Goal: Task Accomplishment & Management: Use online tool/utility

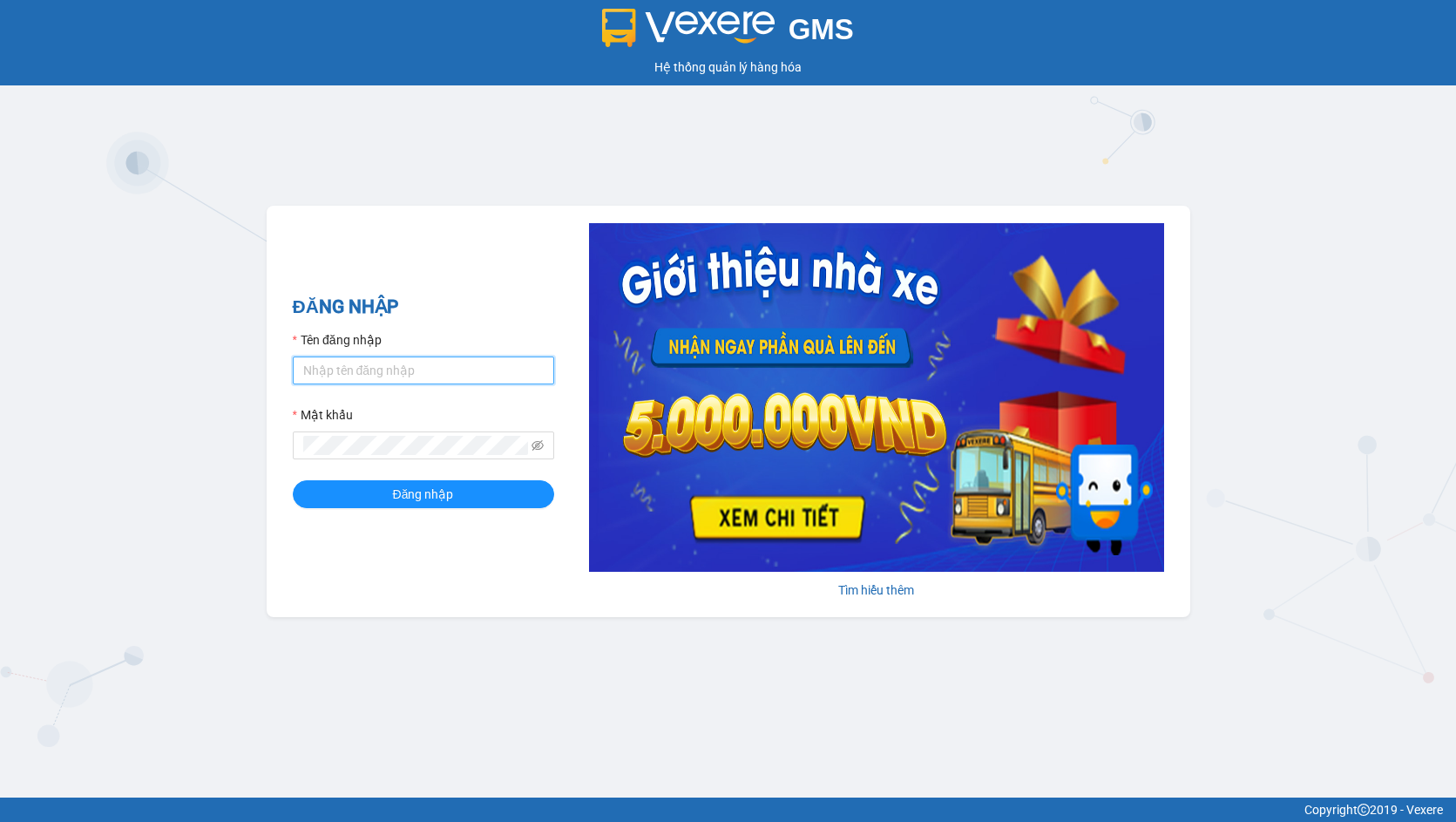
click at [441, 376] on input "Tên đăng nhập" at bounding box center [424, 370] width 261 height 28
type input "hien.phuchai"
click at [385, 457] on span at bounding box center [424, 445] width 261 height 28
click at [293, 480] on button "Đăng nhập" at bounding box center [424, 493] width 261 height 28
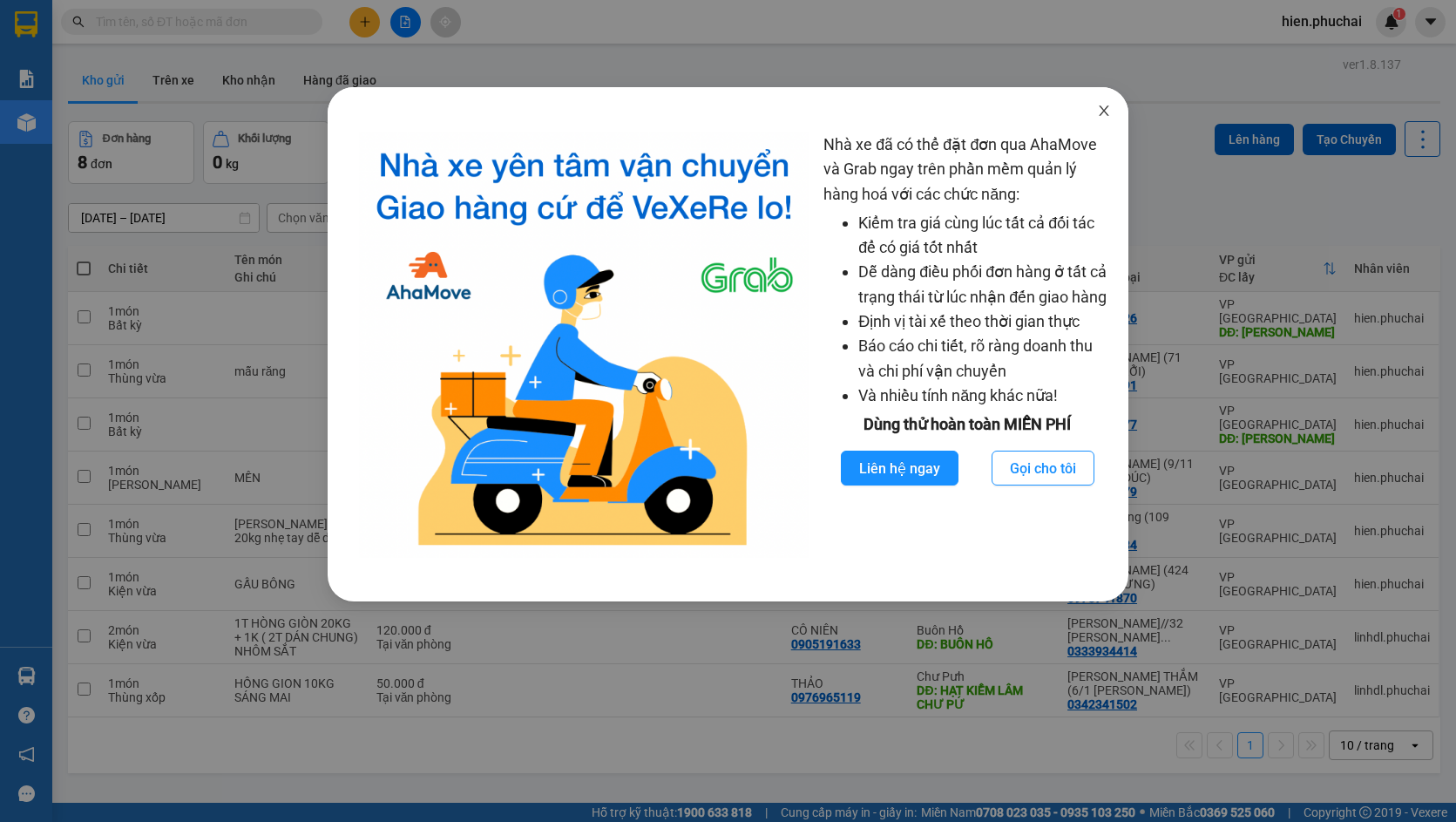
click at [1109, 116] on icon "close" at bounding box center [1104, 111] width 14 height 14
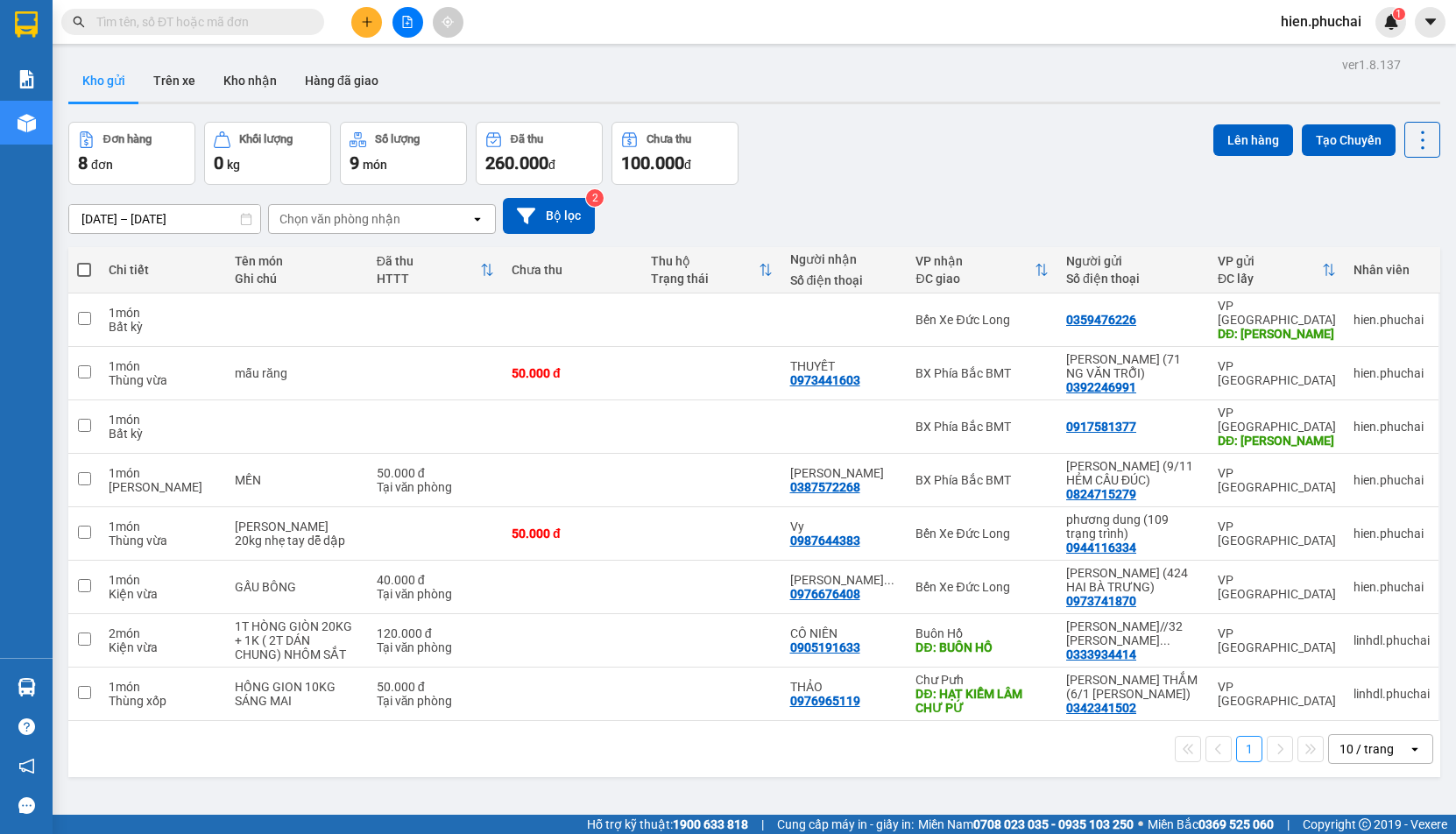
click at [369, 31] on button at bounding box center [366, 23] width 31 height 31
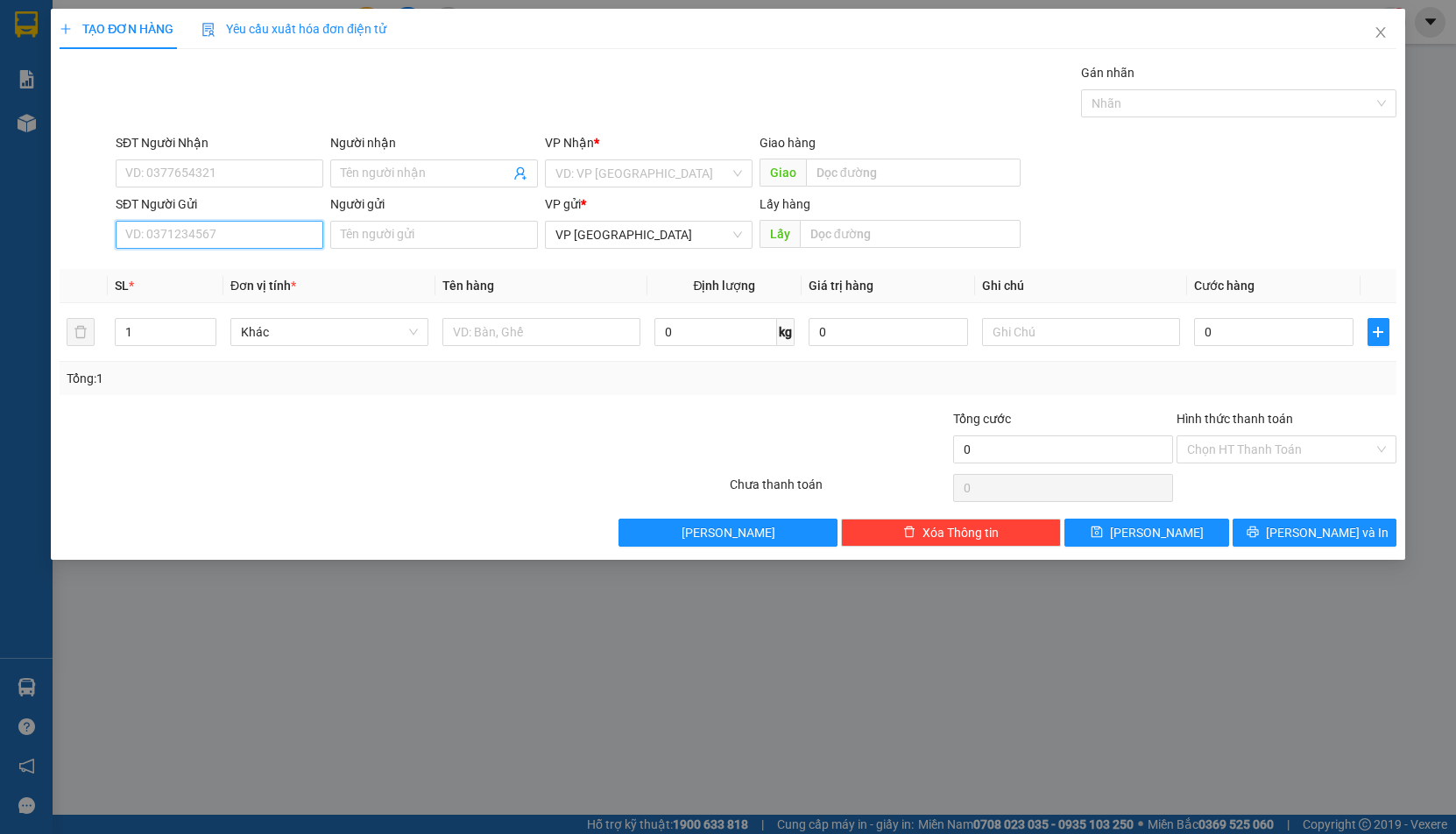
paste input "0965565103"
type input "0965565103"
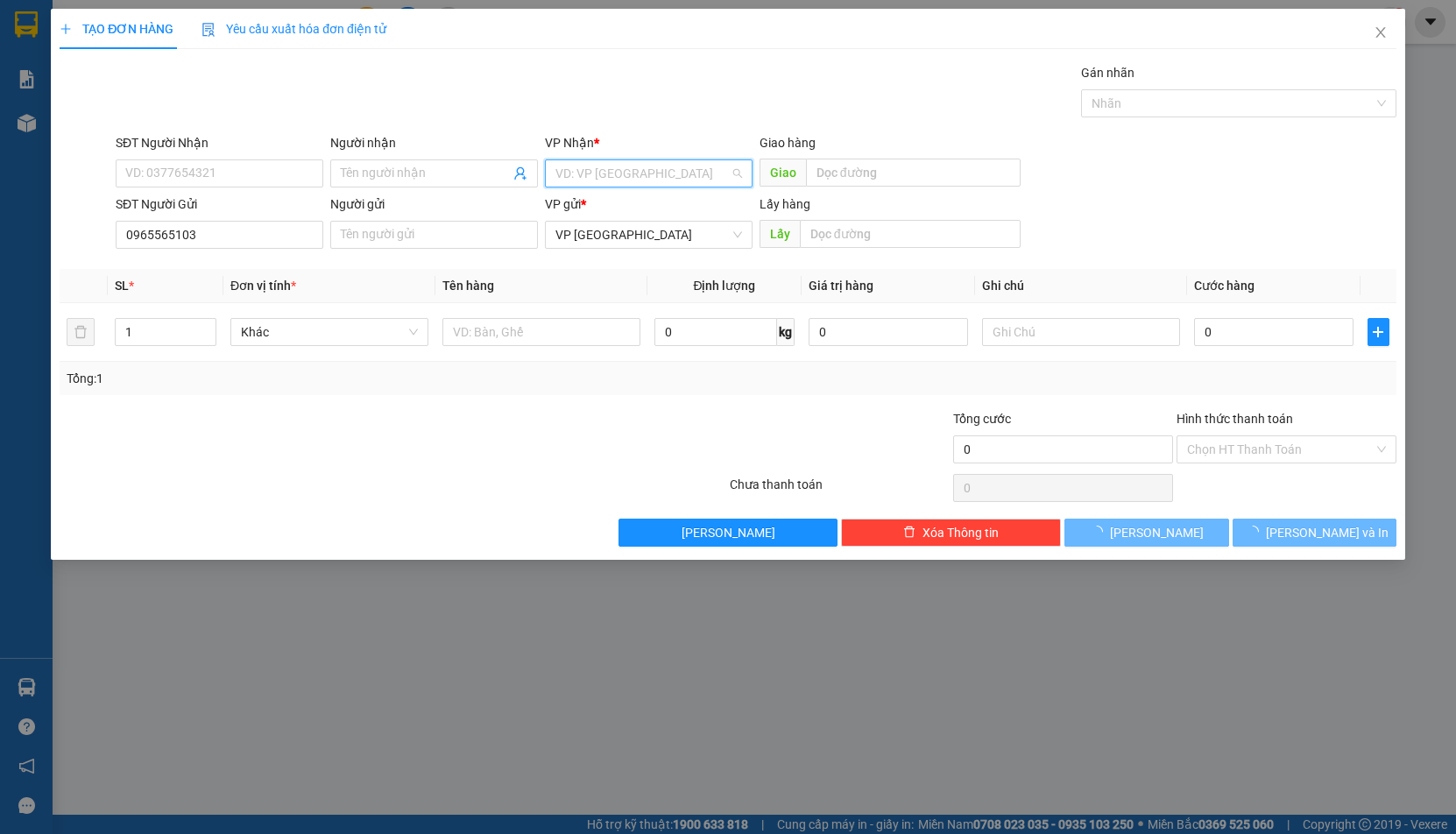
click at [582, 166] on input "search" at bounding box center [643, 173] width 175 height 26
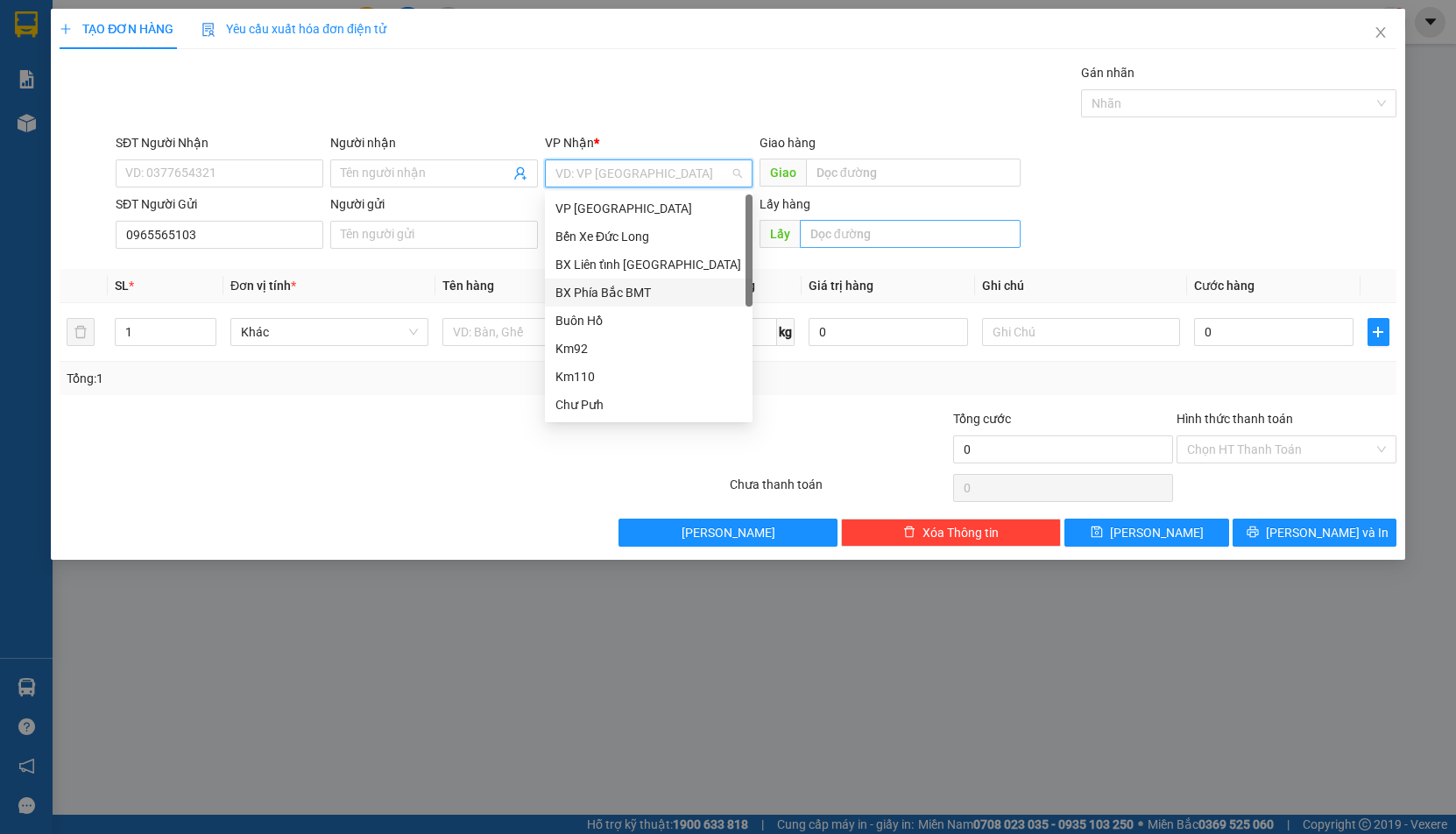
drag, startPoint x: 614, startPoint y: 299, endPoint x: 833, endPoint y: 236, distance: 227.9
click at [611, 296] on div "BX Phía Bắc BMT" at bounding box center [648, 292] width 186 height 19
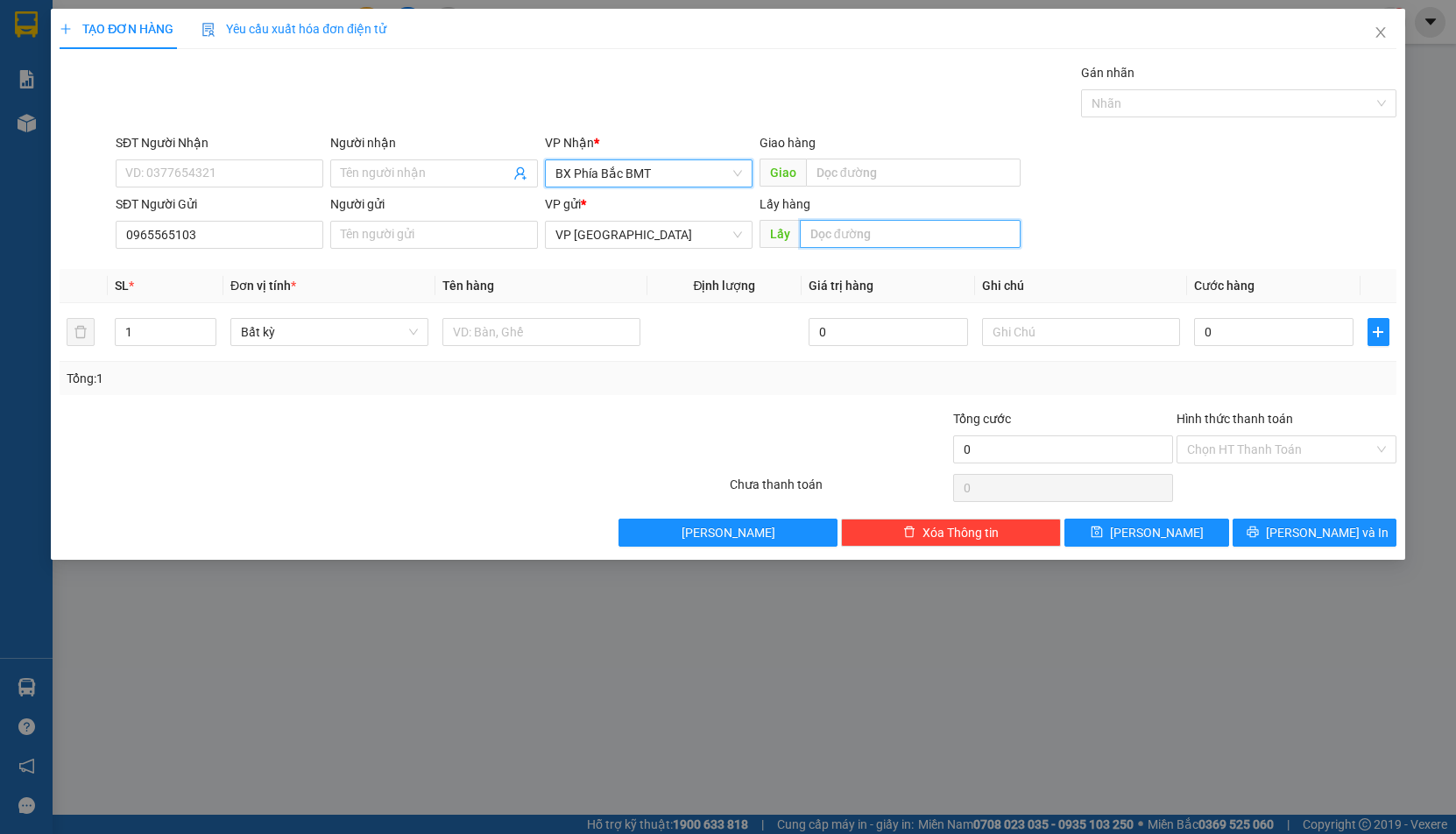
click at [834, 236] on input "text" at bounding box center [909, 233] width 221 height 28
type input "p"
type input "PHI N"
type input "PHI NÔM"
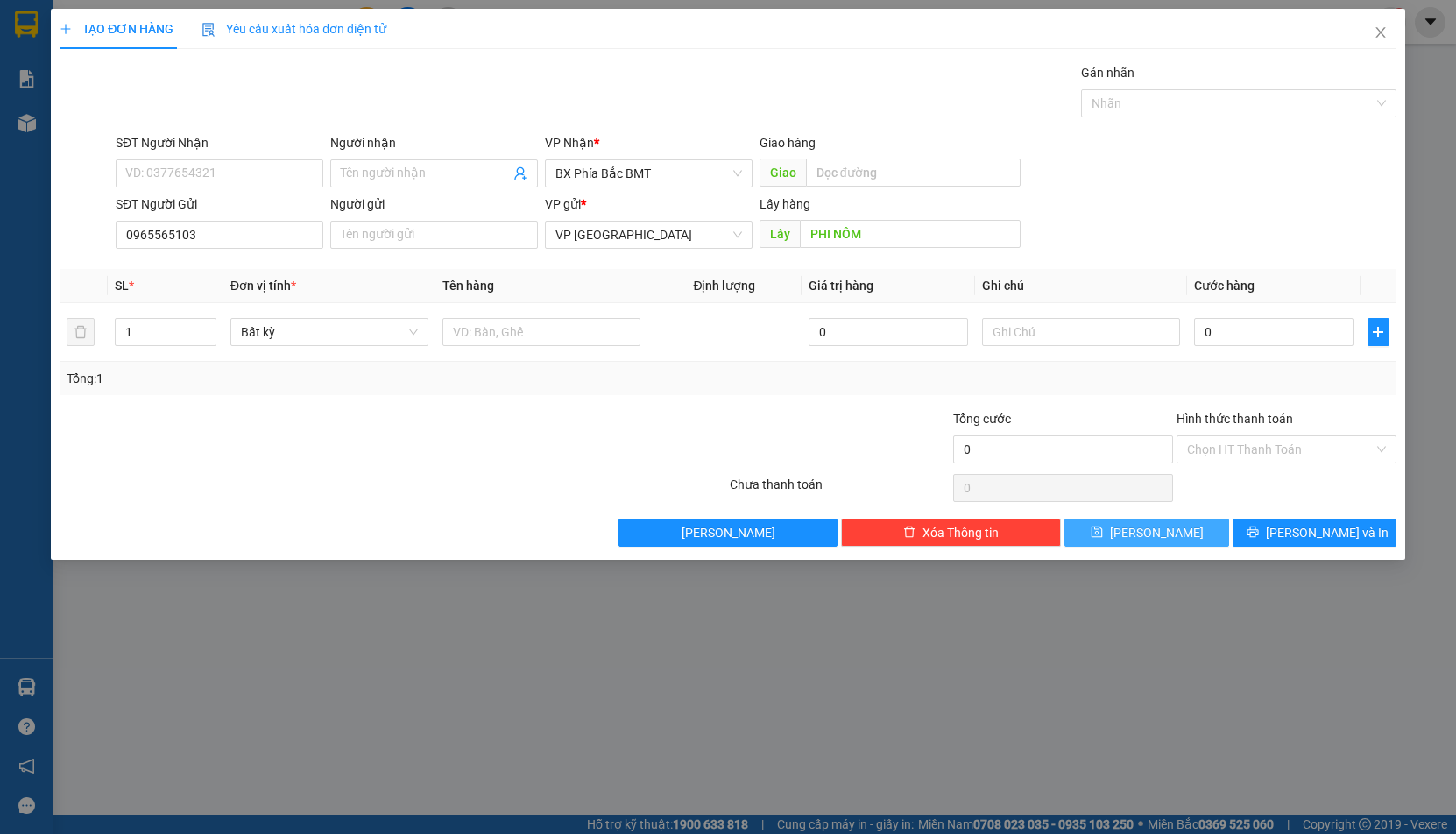
click at [1153, 534] on span "Lưu" at bounding box center [1157, 532] width 94 height 19
click at [1390, 35] on span "Close" at bounding box center [1380, 33] width 49 height 49
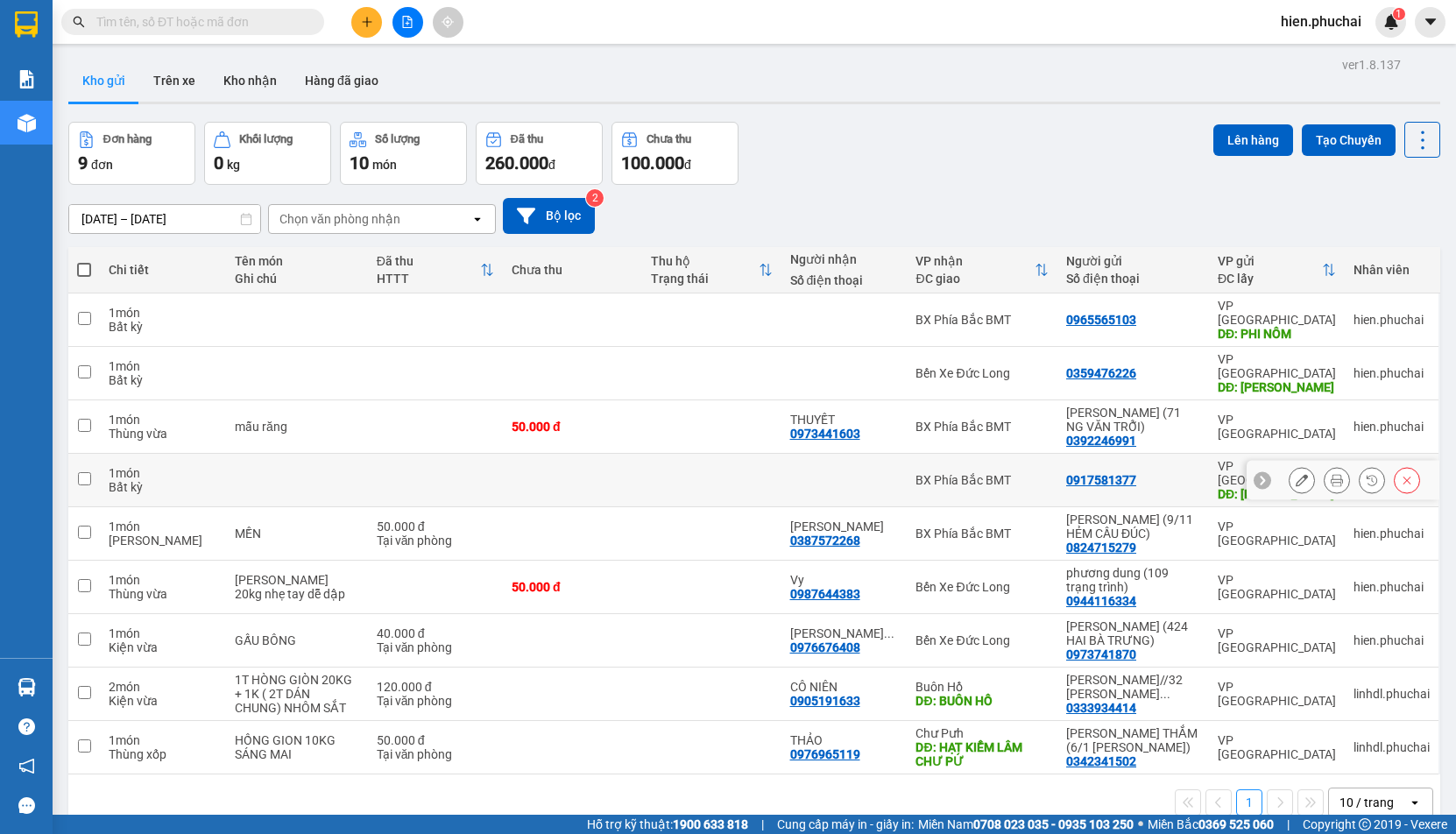
scroll to position [81, 0]
click at [1012, 775] on div "1 10 / trang open" at bounding box center [755, 802] width 1372 height 56
click at [86, 267] on span at bounding box center [85, 270] width 14 height 14
click at [84, 261] on input "checkbox" at bounding box center [84, 261] width 0 height 0
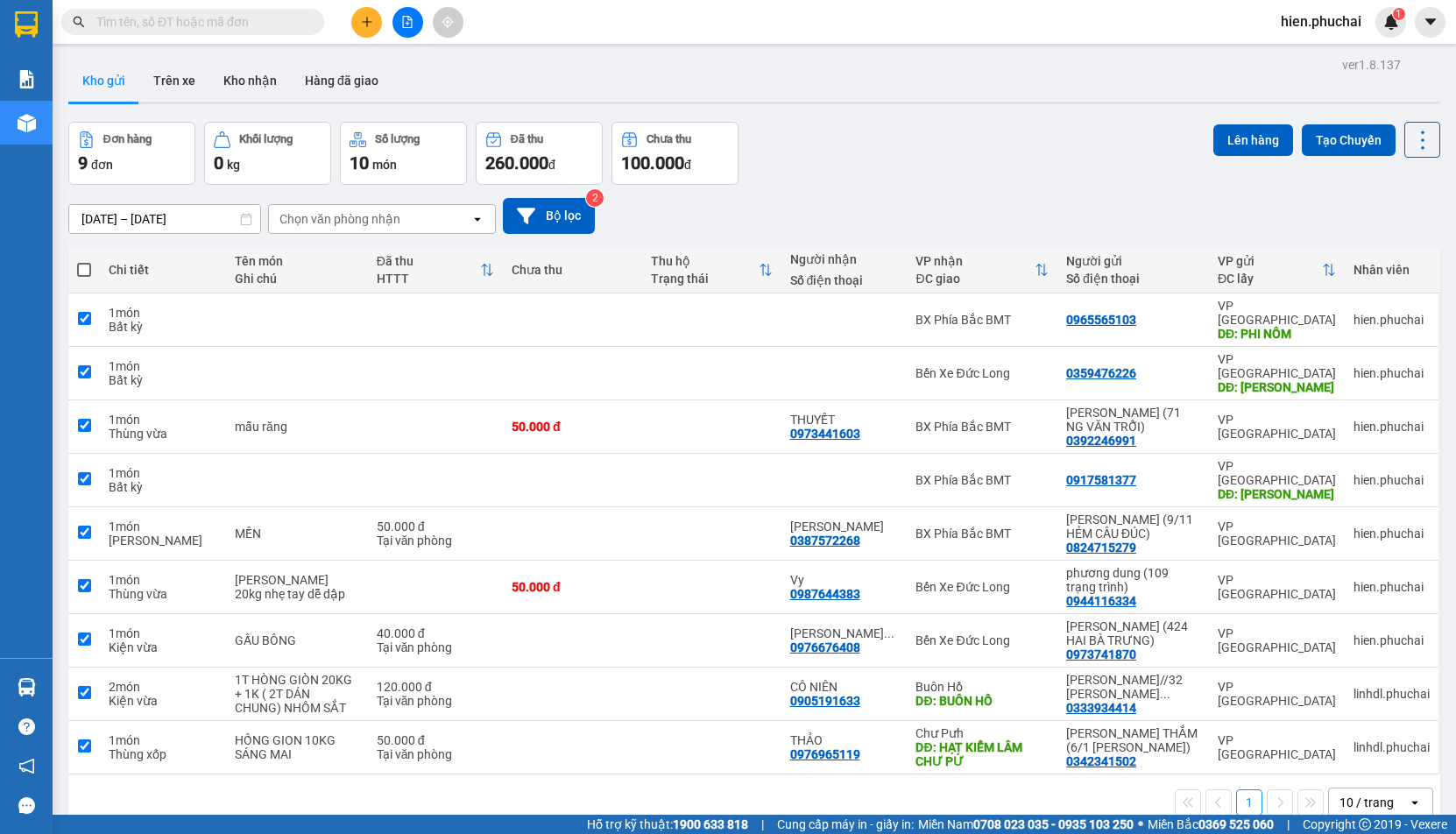
checkbox input "true"
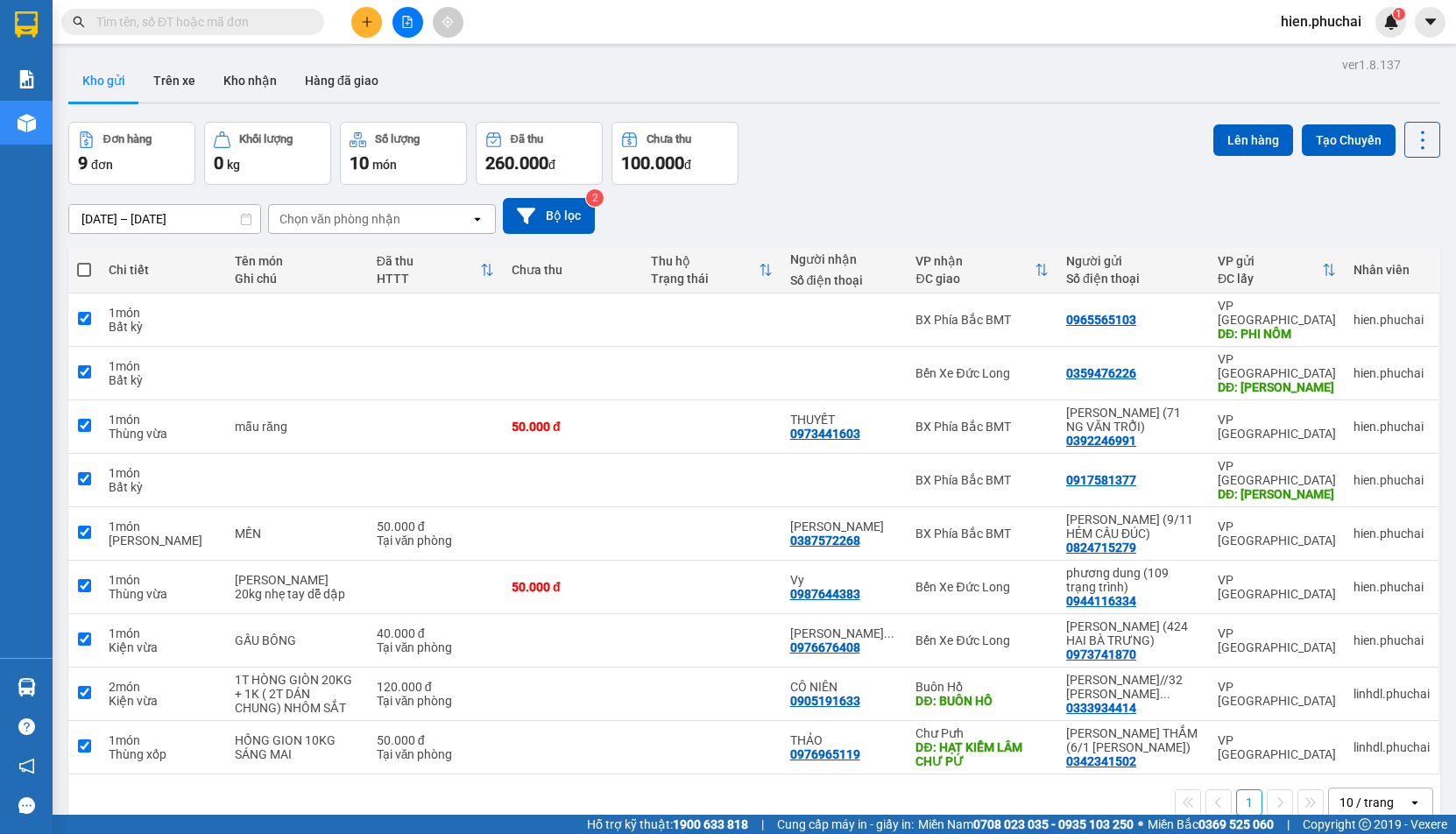
checkbox input "true"
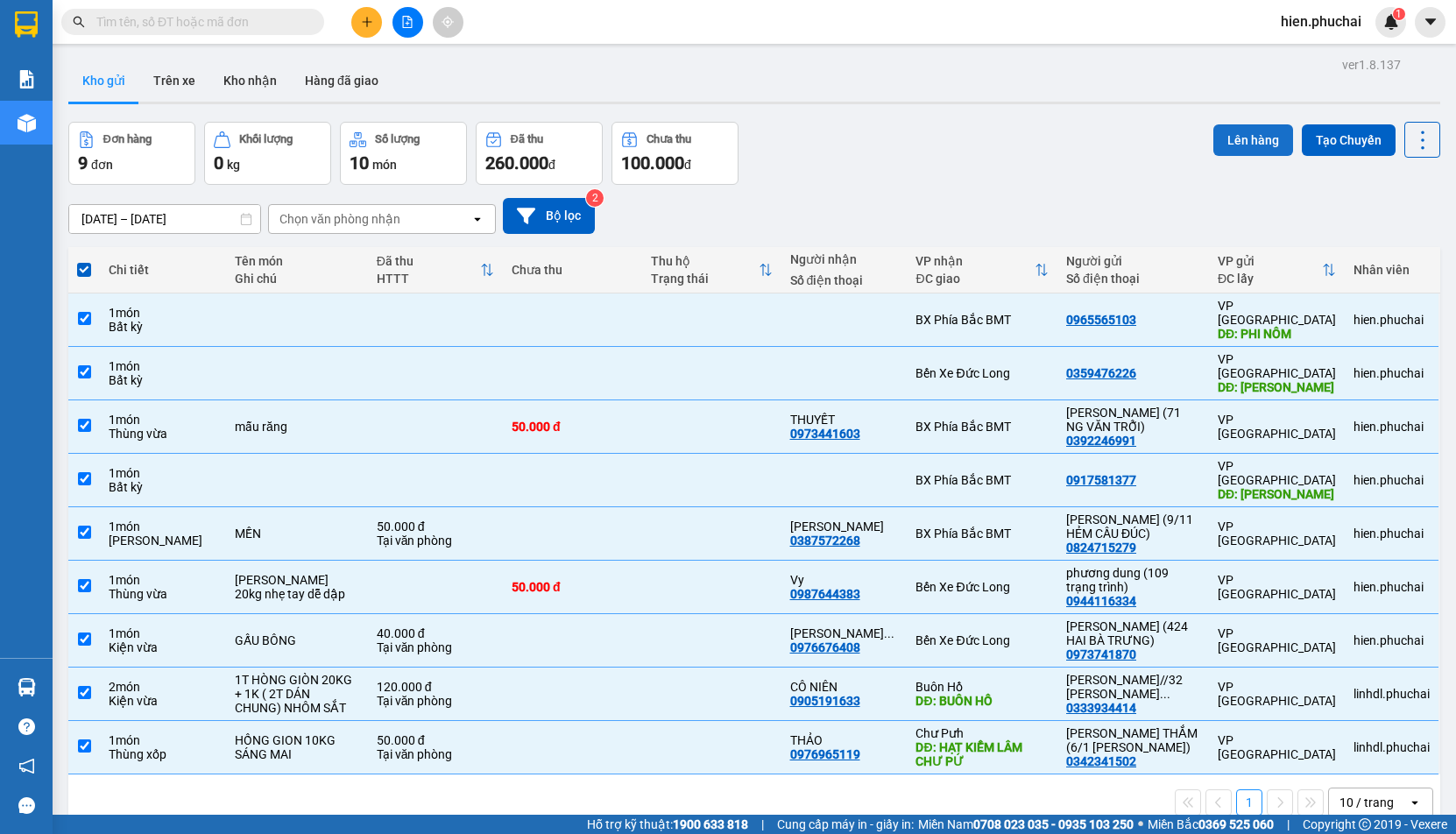
click at [1247, 136] on button "Lên hàng" at bounding box center [1253, 140] width 80 height 32
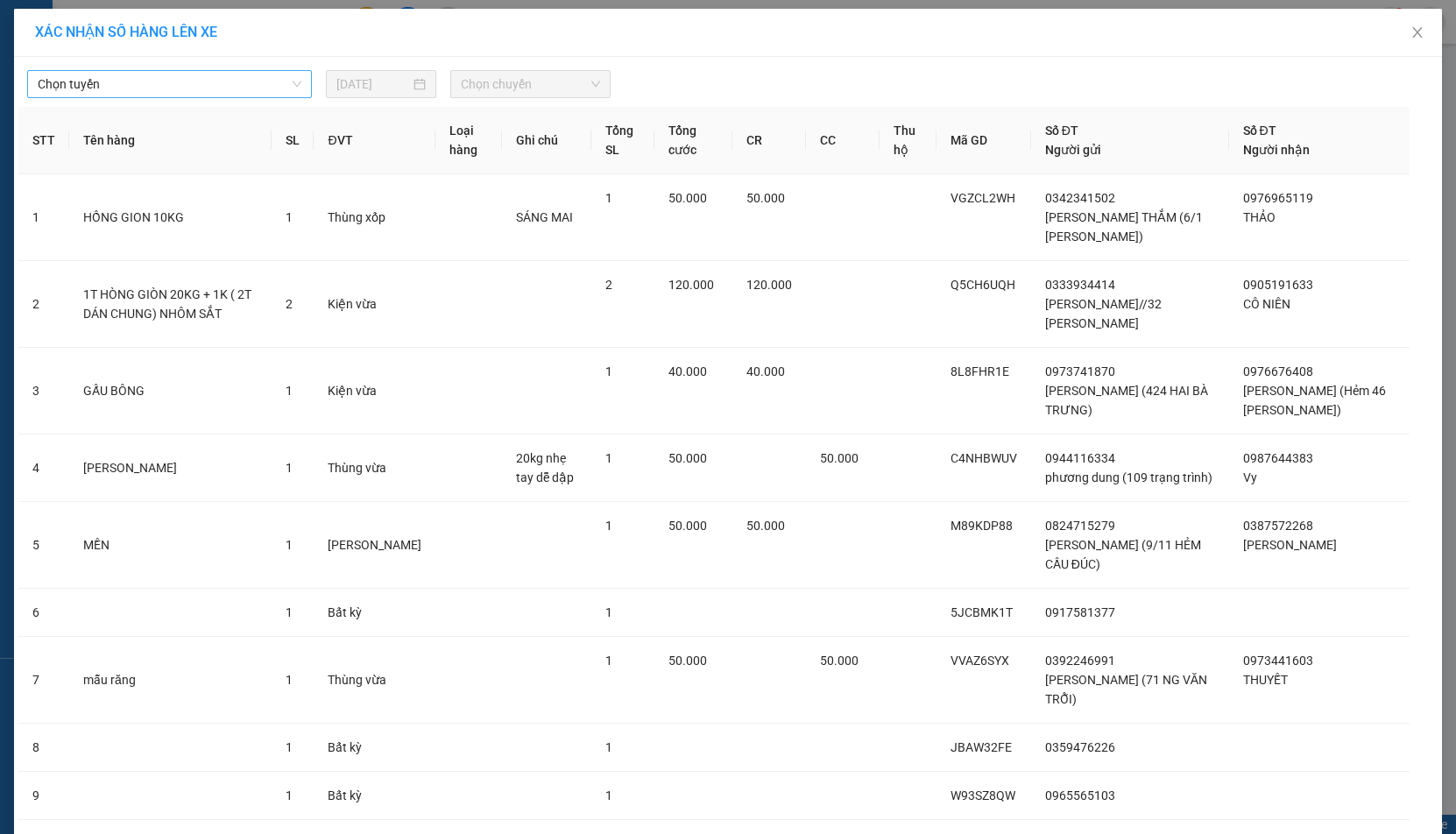
click at [211, 76] on span "Chọn tuyến" at bounding box center [169, 84] width 264 height 26
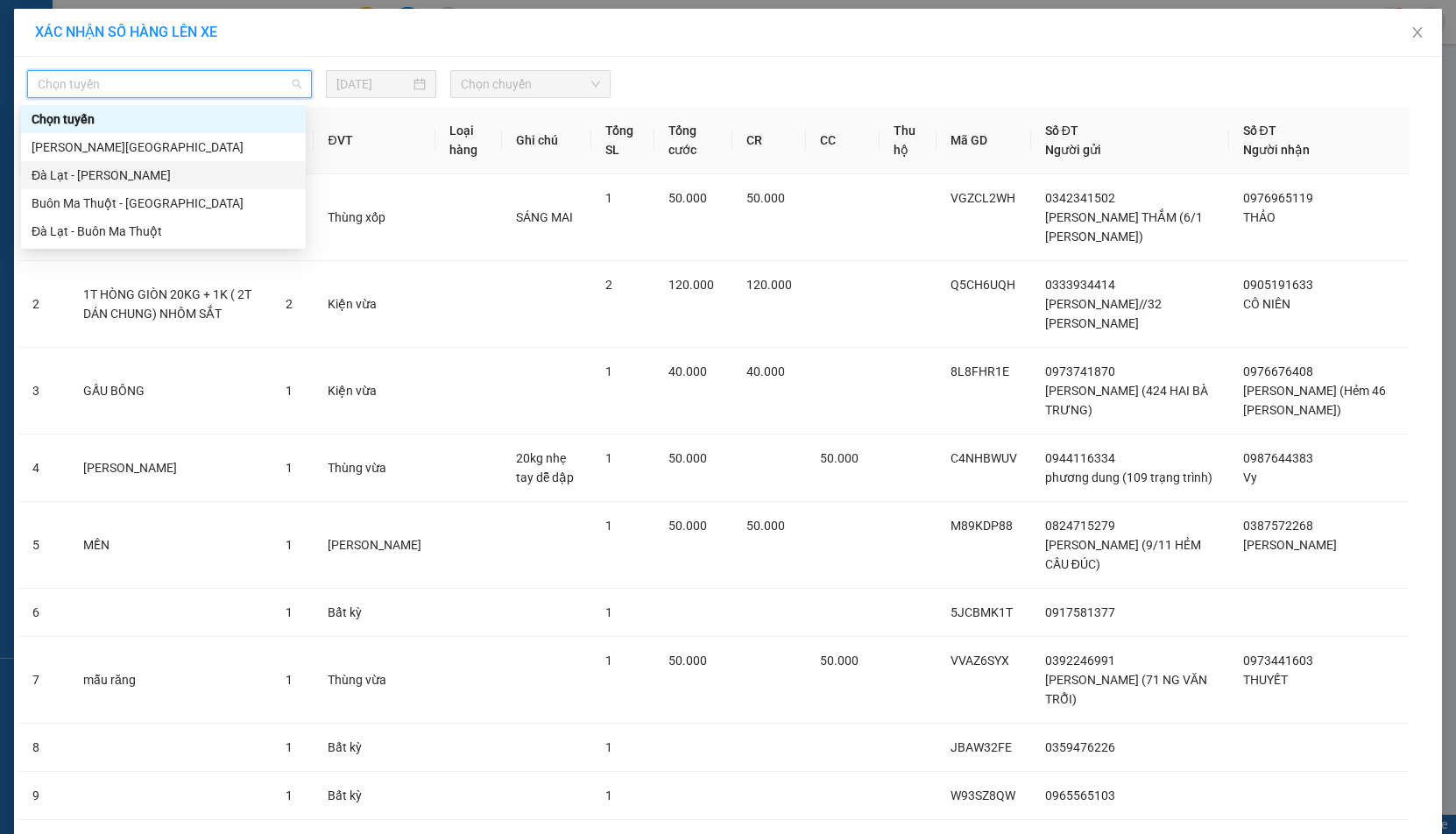
click at [149, 173] on div "Đà Lạt - Gia Lai" at bounding box center [163, 175] width 264 height 19
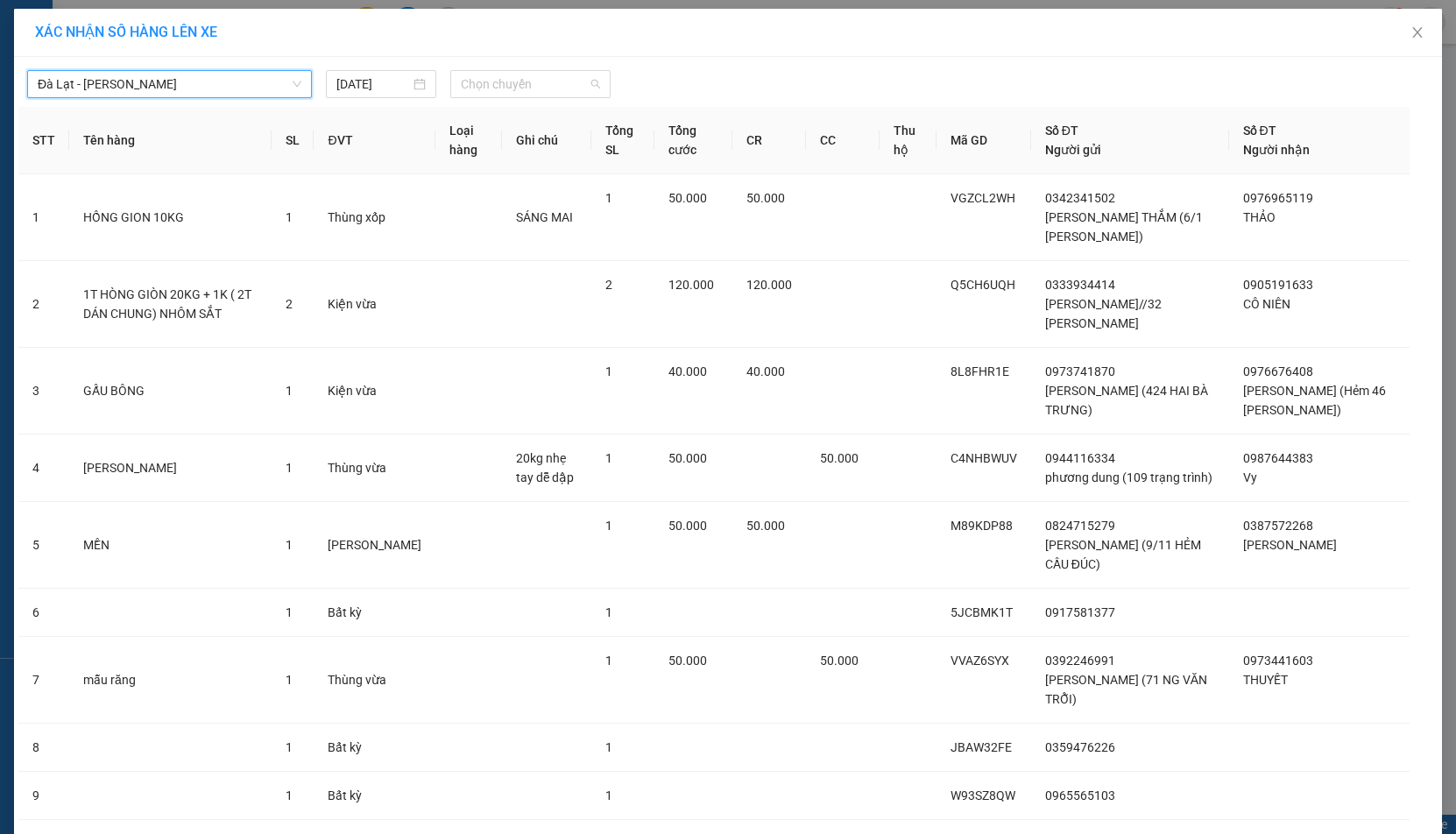
drag, startPoint x: 490, startPoint y: 77, endPoint x: 513, endPoint y: 137, distance: 64.3
click at [491, 77] on span "Chọn chuyến" at bounding box center [530, 84] width 140 height 26
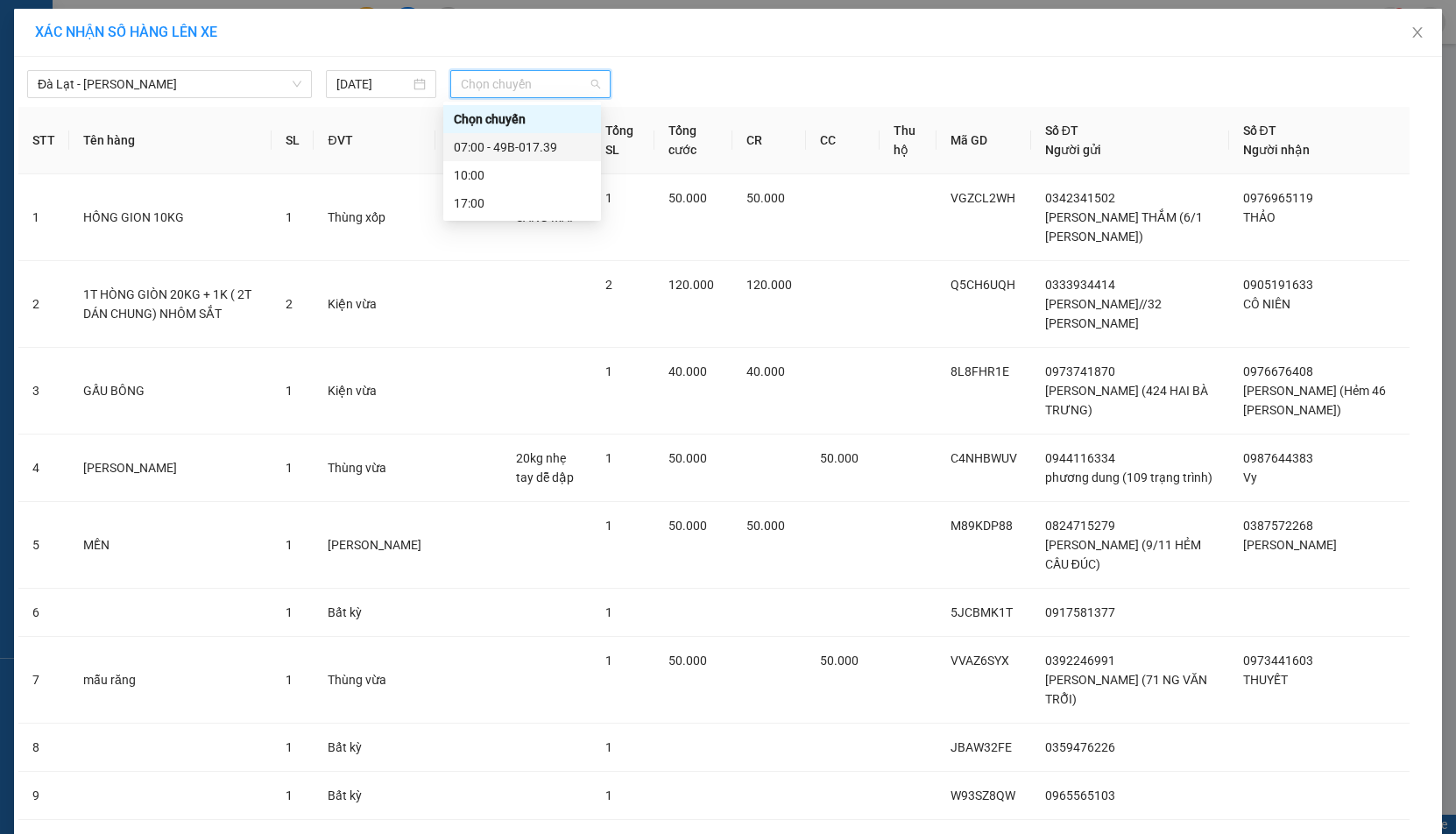
click at [511, 144] on div "07:00 - 49B-017.39" at bounding box center [522, 147] width 137 height 19
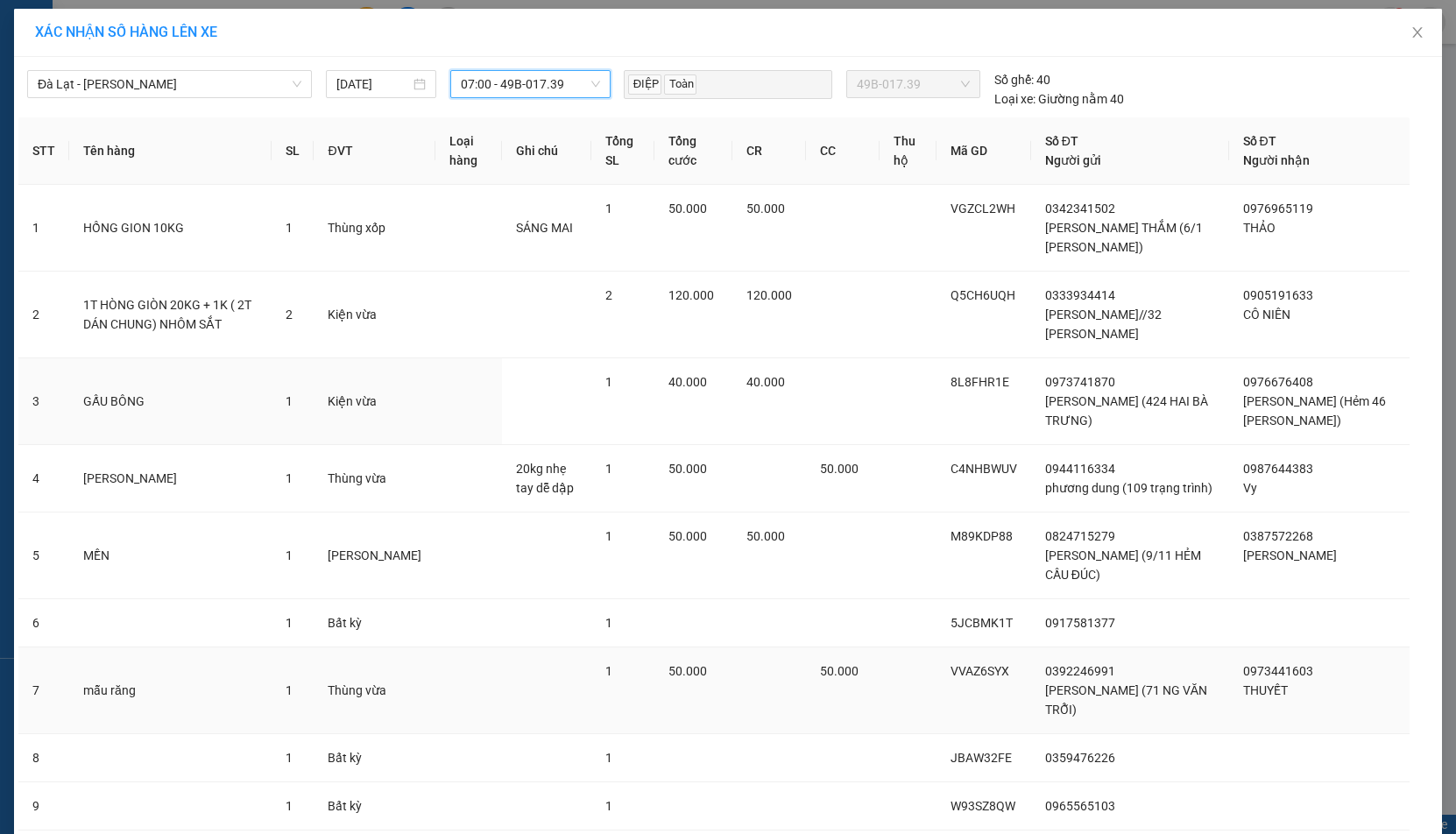
scroll to position [105, 0]
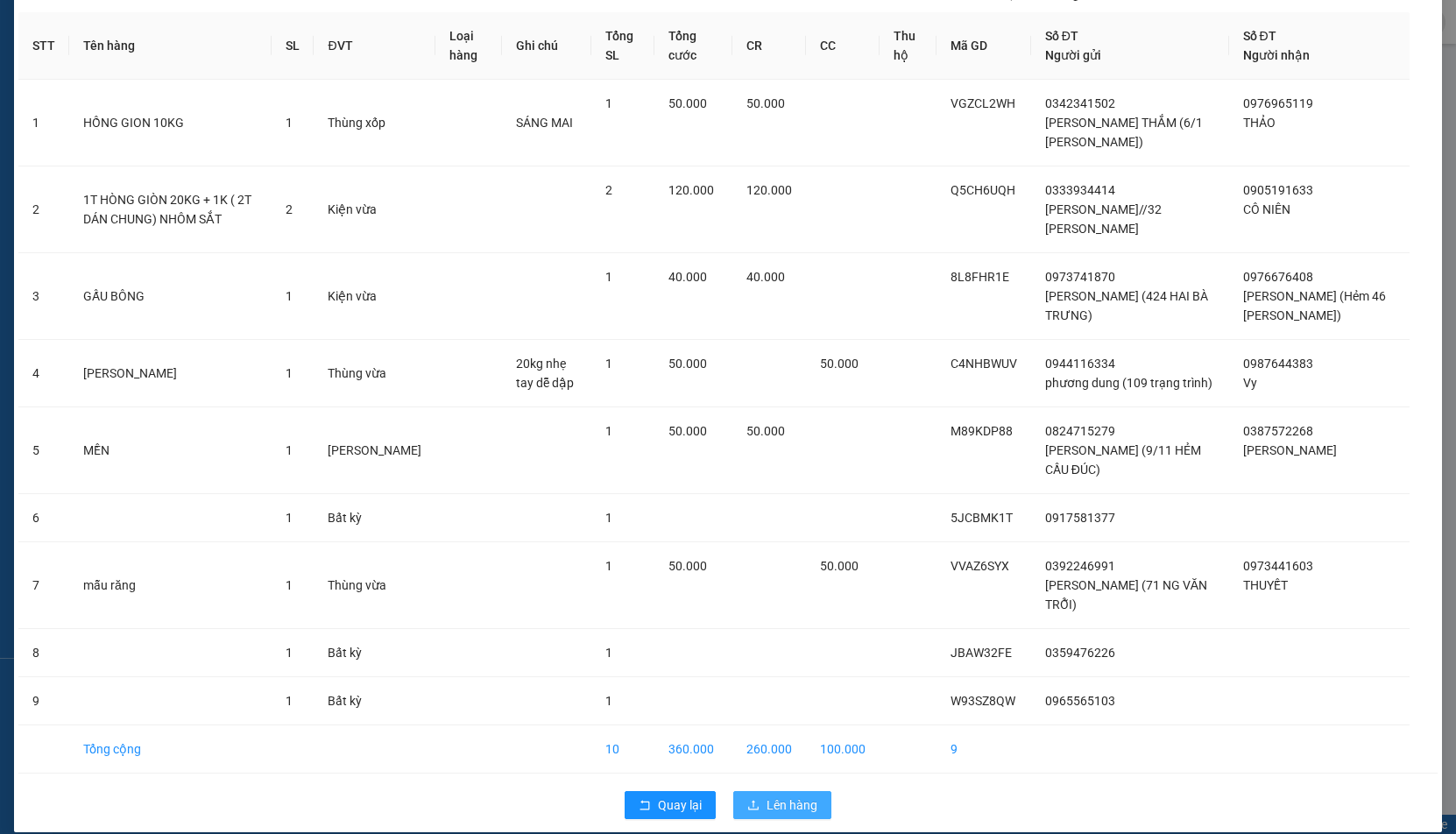
click at [782, 795] on span "Lên hàng" at bounding box center [791, 804] width 50 height 19
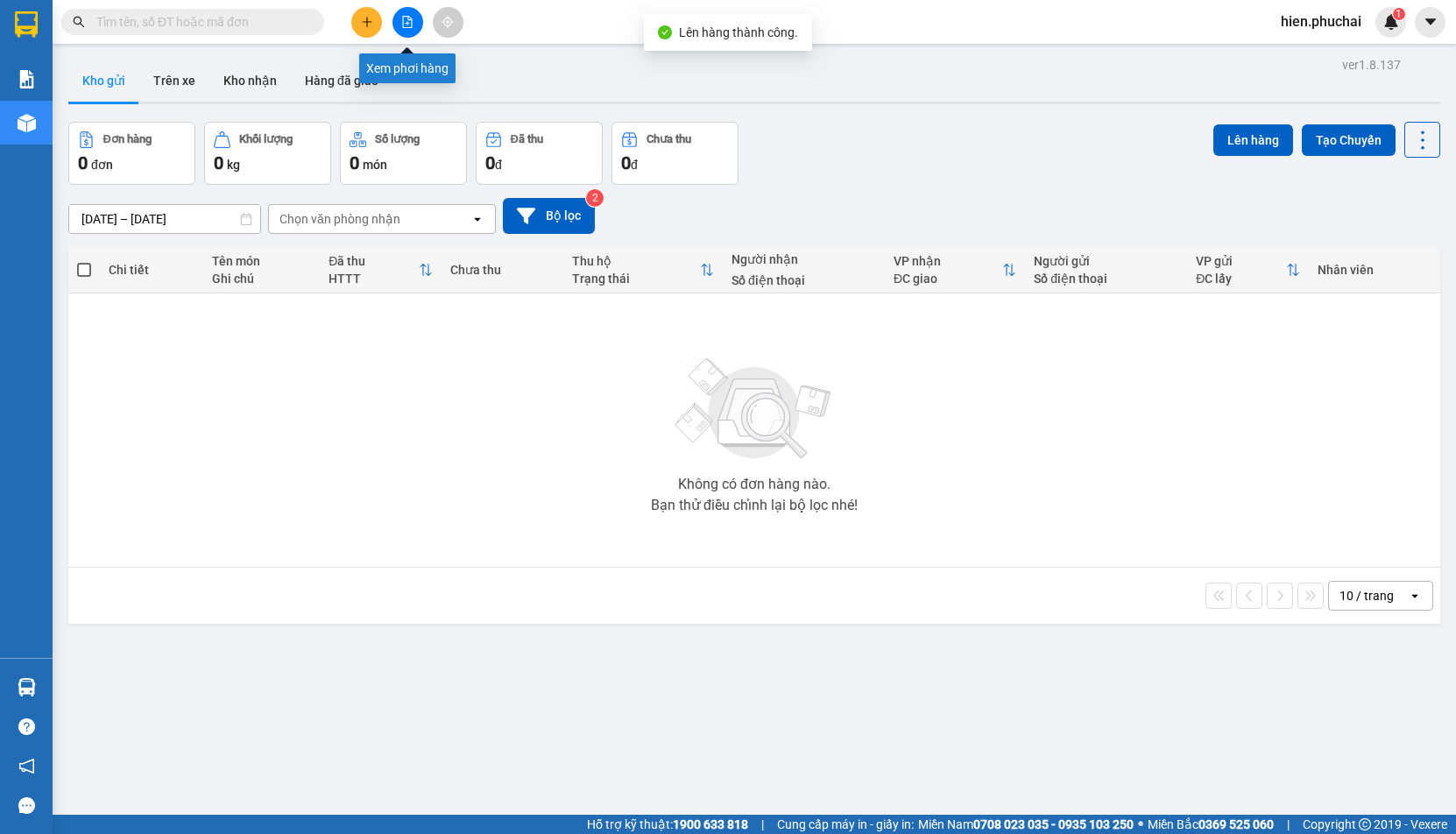
click at [410, 22] on icon "file-add" at bounding box center [408, 23] width 13 height 13
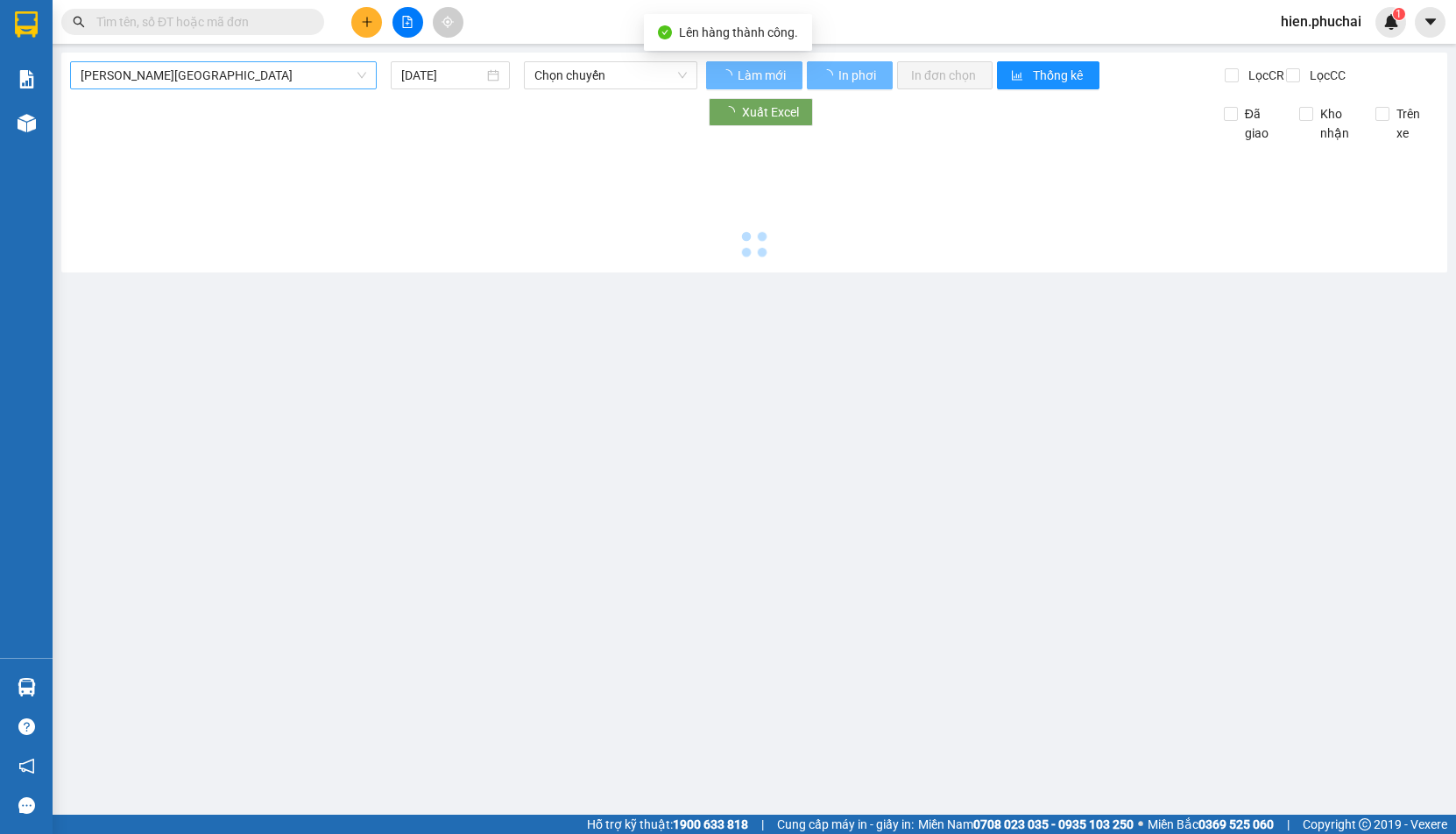
click at [140, 81] on span "Gia Lai - Đà Lạt" at bounding box center [223, 75] width 285 height 26
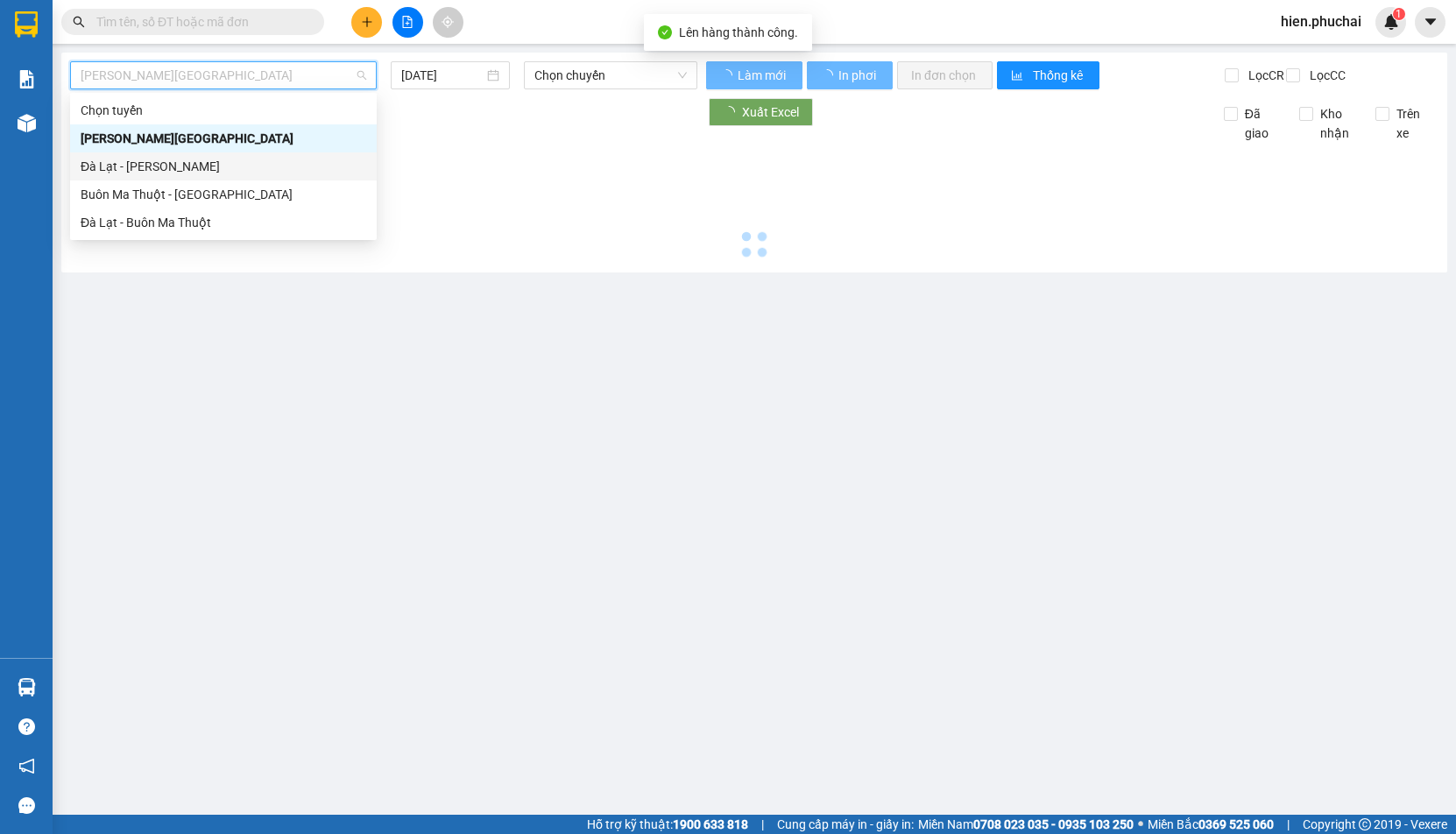
type input "14/09/2025"
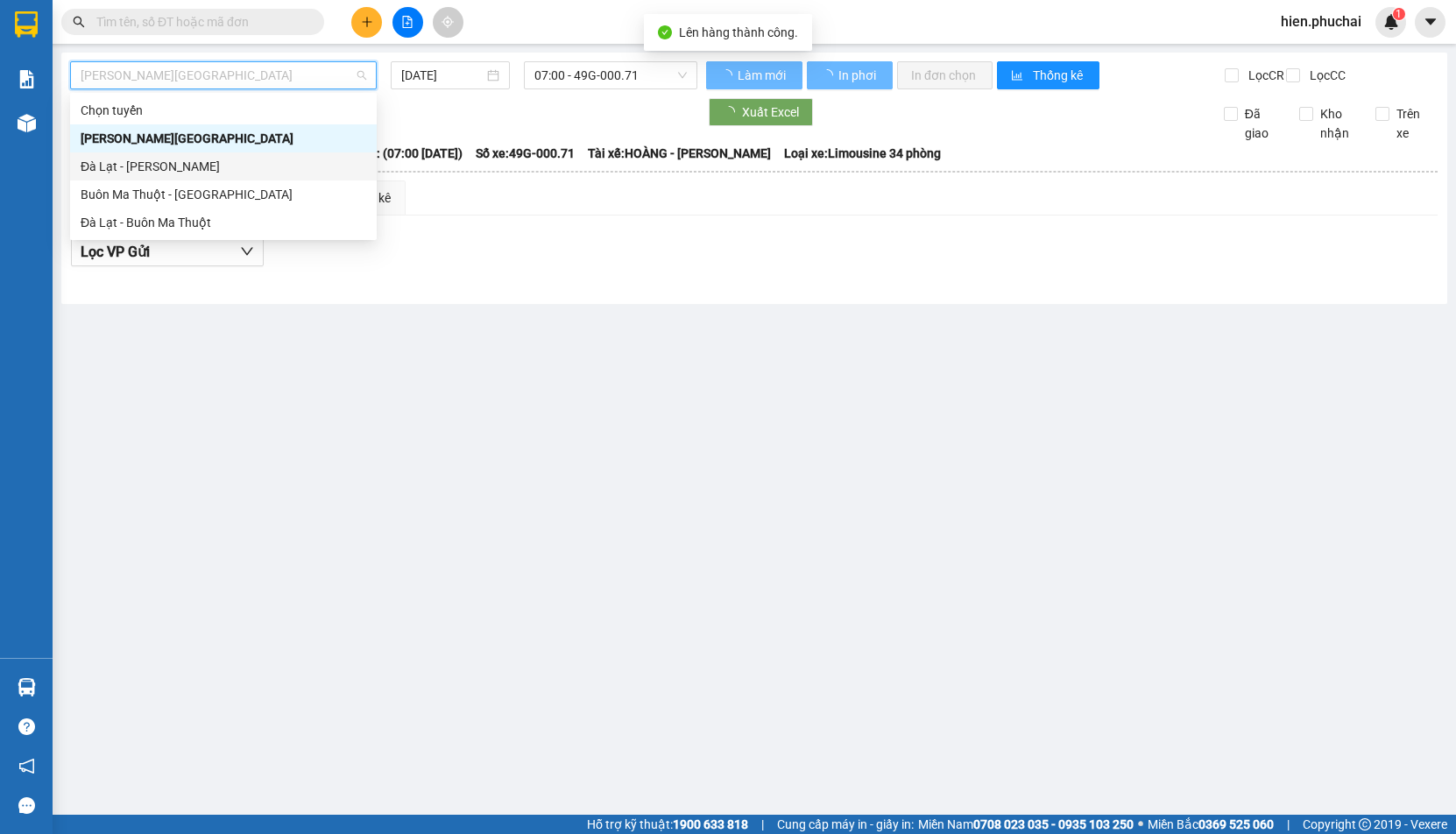
click at [143, 165] on div "Đà Lạt - Gia Lai" at bounding box center [223, 166] width 285 height 19
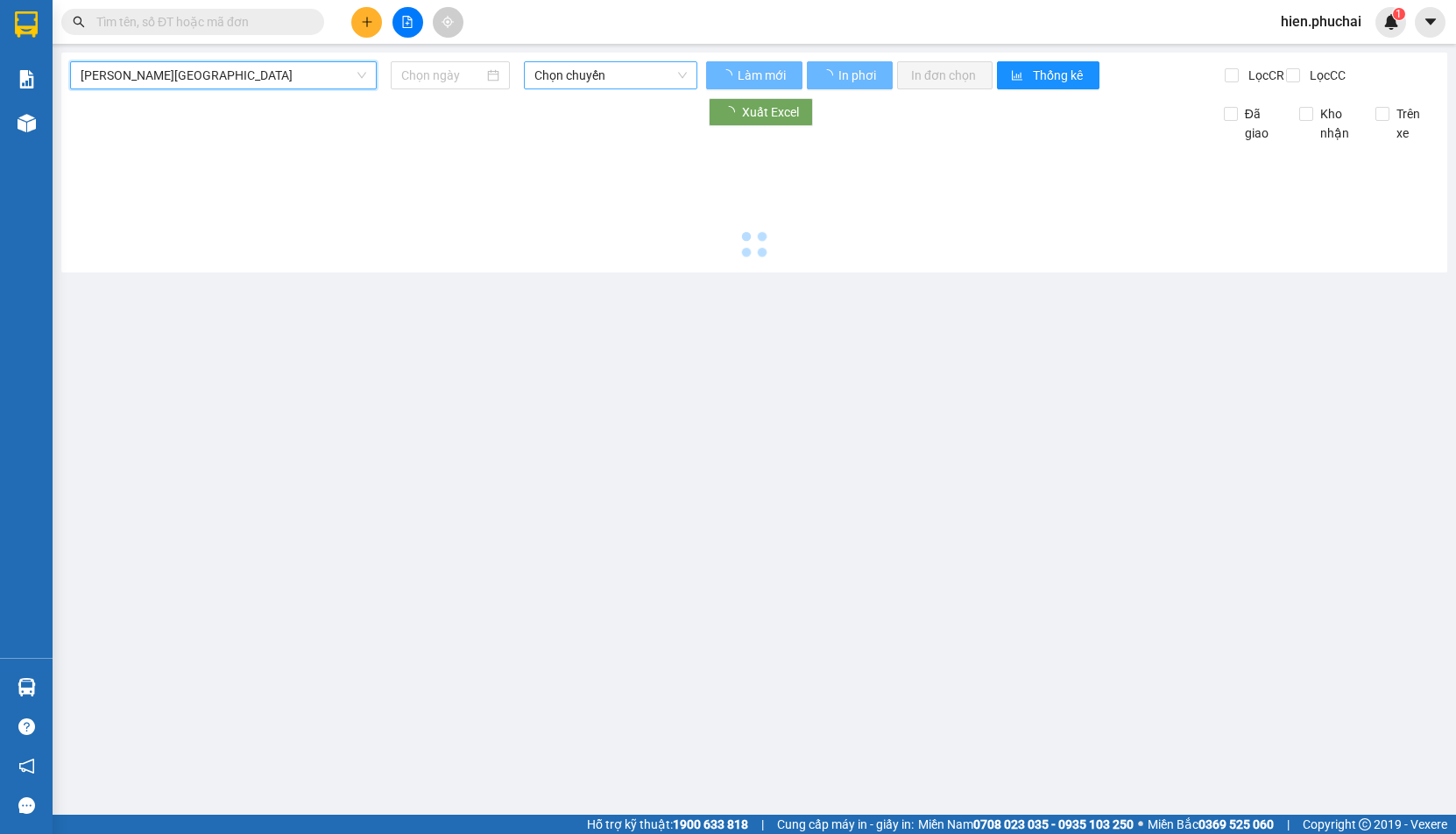
type input "14/09/2025"
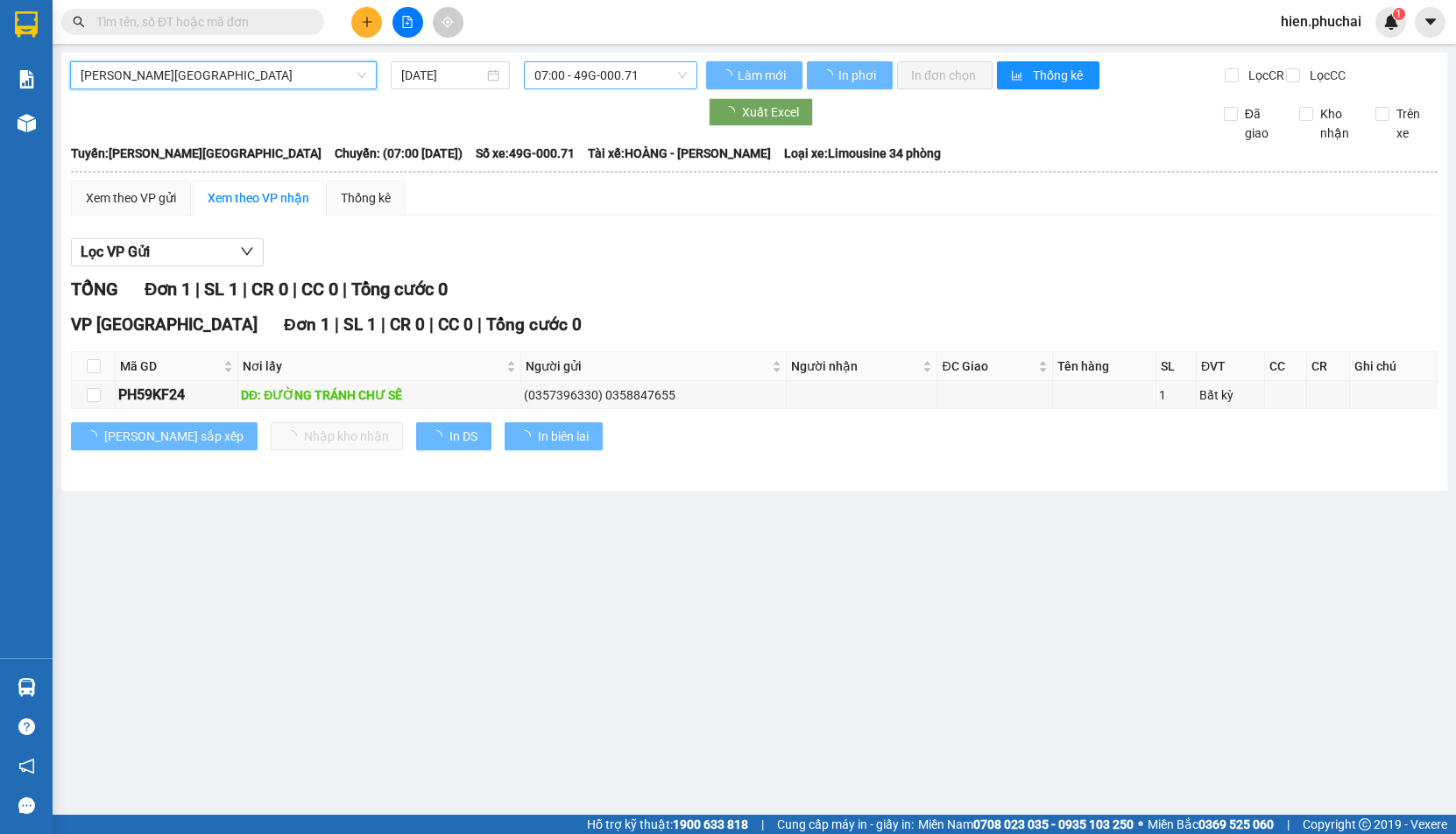
click at [556, 84] on span "07:00 - 49G-000.71" at bounding box center [610, 75] width 151 height 26
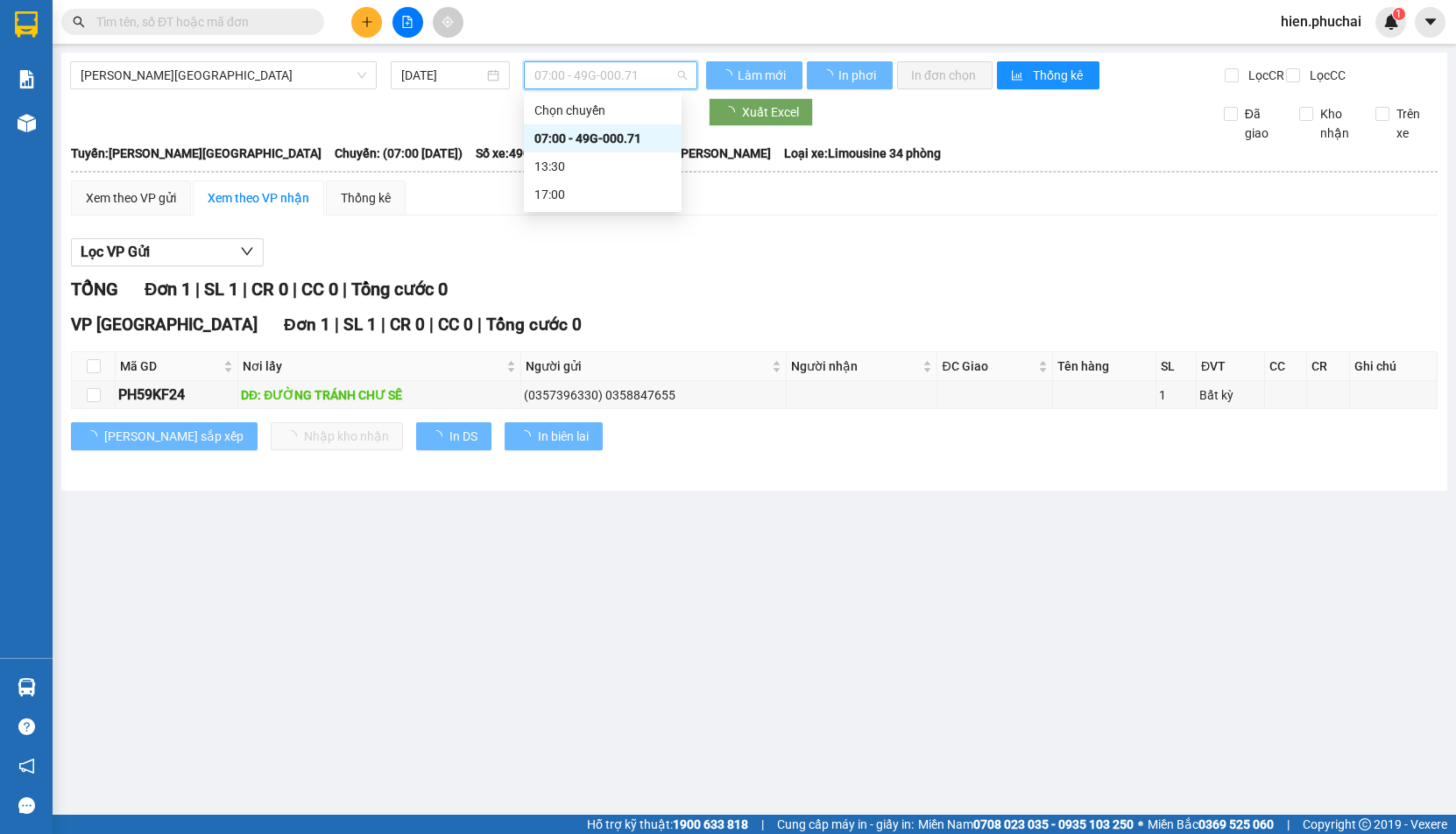
click at [563, 134] on div "07:00 - 49G-000.71" at bounding box center [603, 138] width 137 height 19
click at [211, 74] on span "Gia Lai - Đà Lạt" at bounding box center [223, 75] width 285 height 26
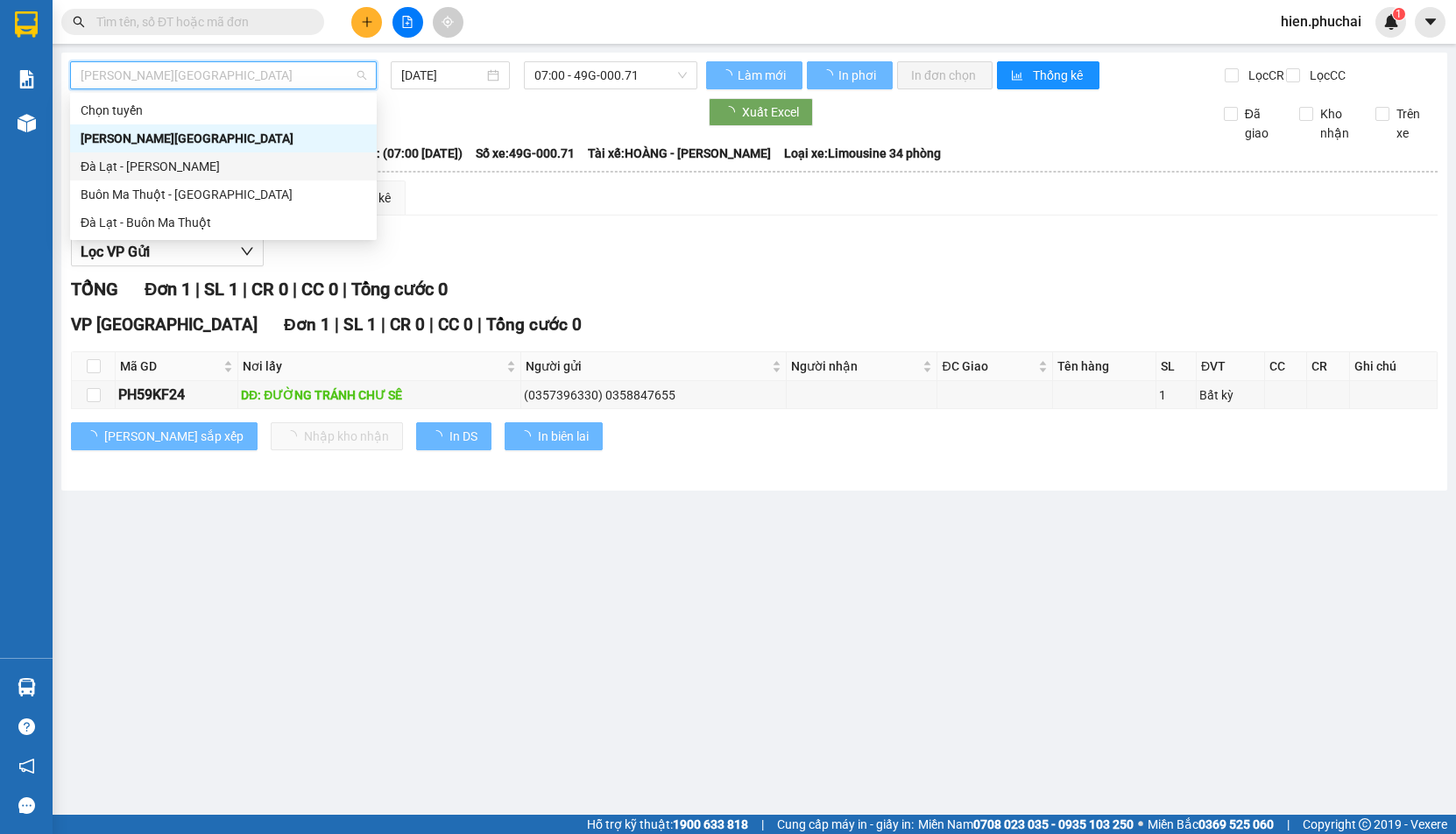
click at [160, 169] on div "Đà Lạt - Gia Lai" at bounding box center [223, 166] width 285 height 19
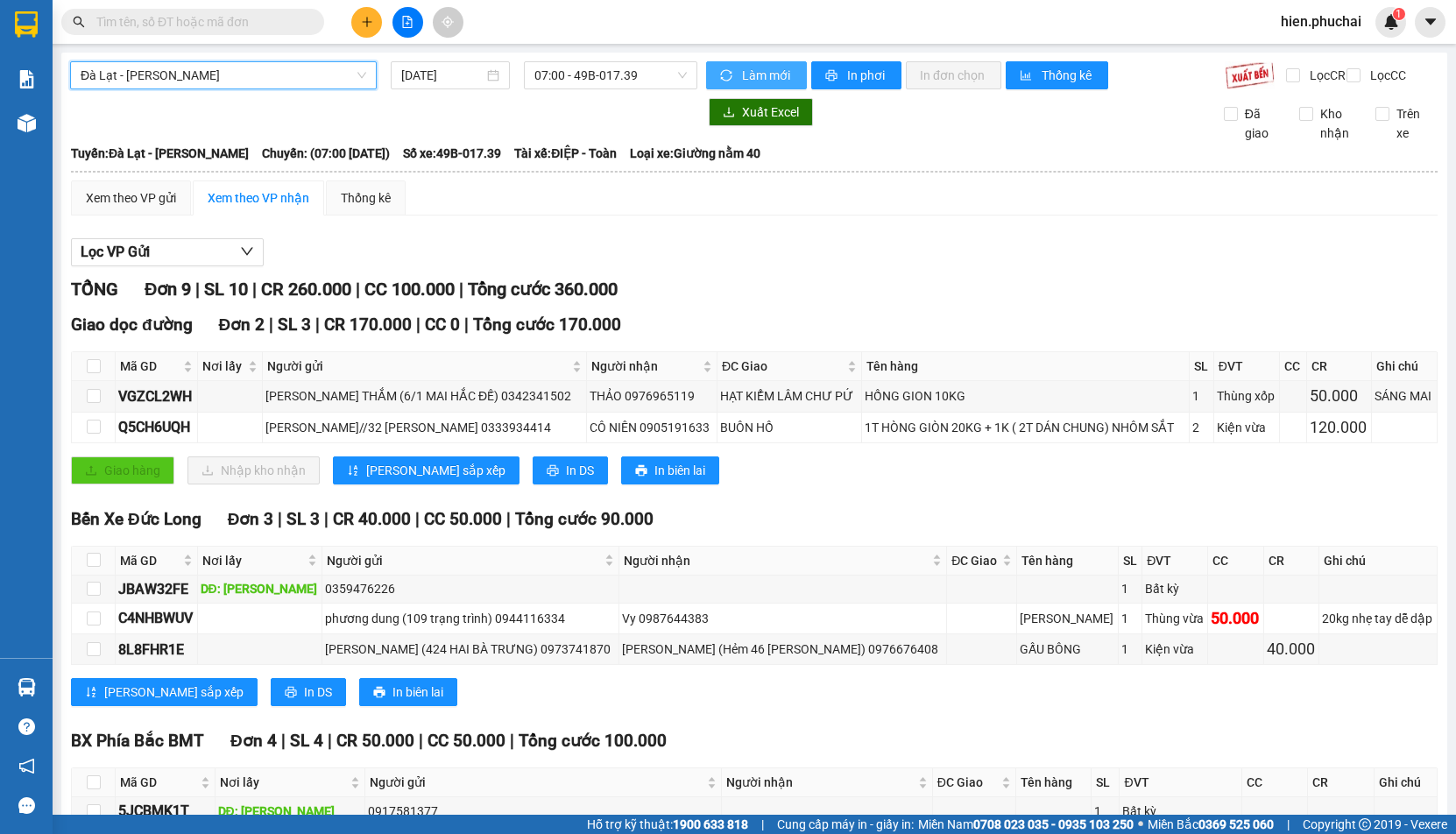
click at [774, 68] on span "Làm mới" at bounding box center [767, 75] width 50 height 19
click at [833, 71] on button "In phơi" at bounding box center [856, 75] width 90 height 28
drag, startPoint x: 773, startPoint y: 304, endPoint x: 348, endPoint y: 5, distance: 519.6
click at [766, 300] on div "TỔNG Đơn 9 | SL 10 | CR 260.000 | CC 100.000 | Tổng cước 360.000" at bounding box center [755, 289] width 1367 height 27
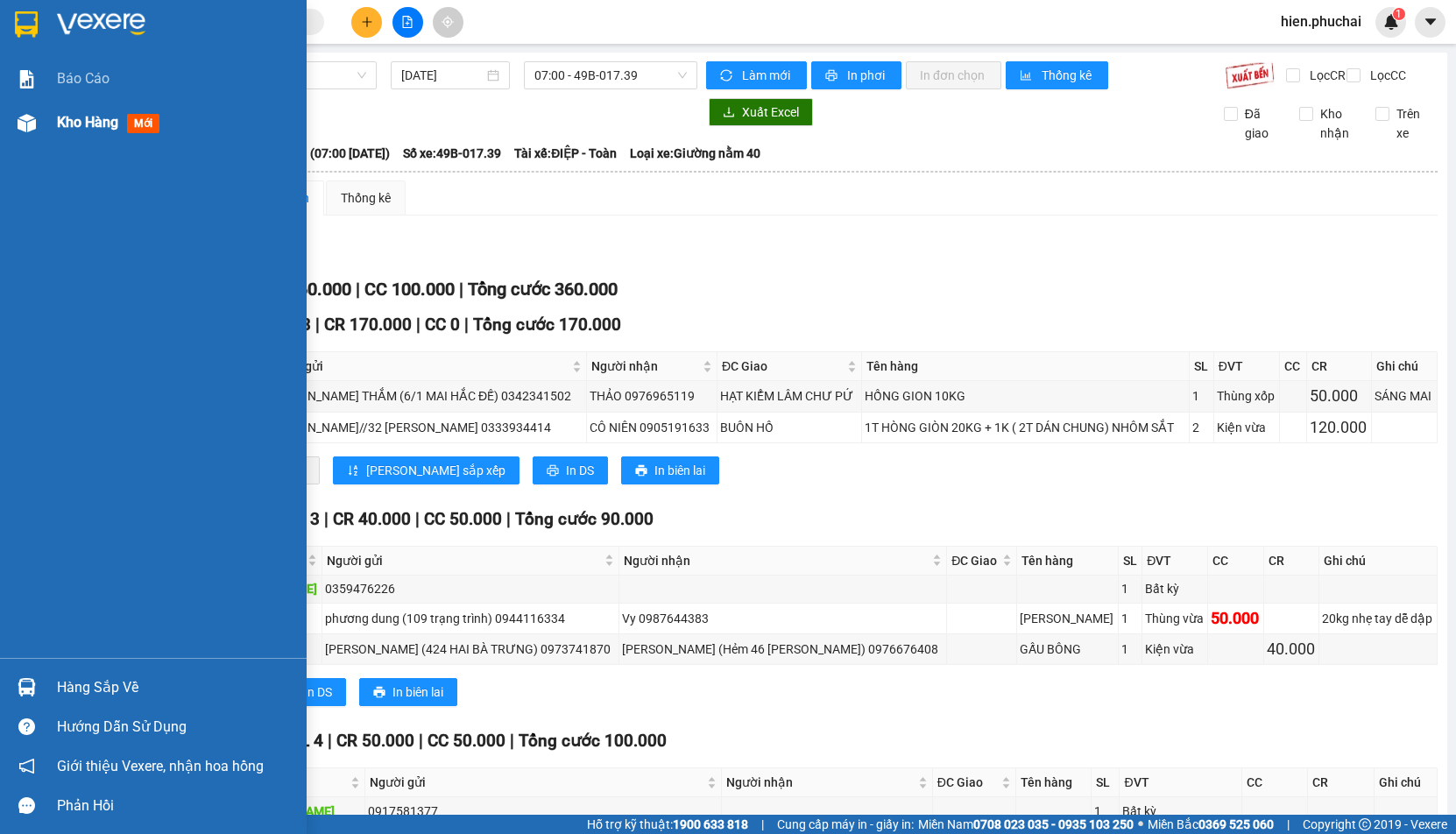
click at [41, 129] on div at bounding box center [27, 123] width 31 height 31
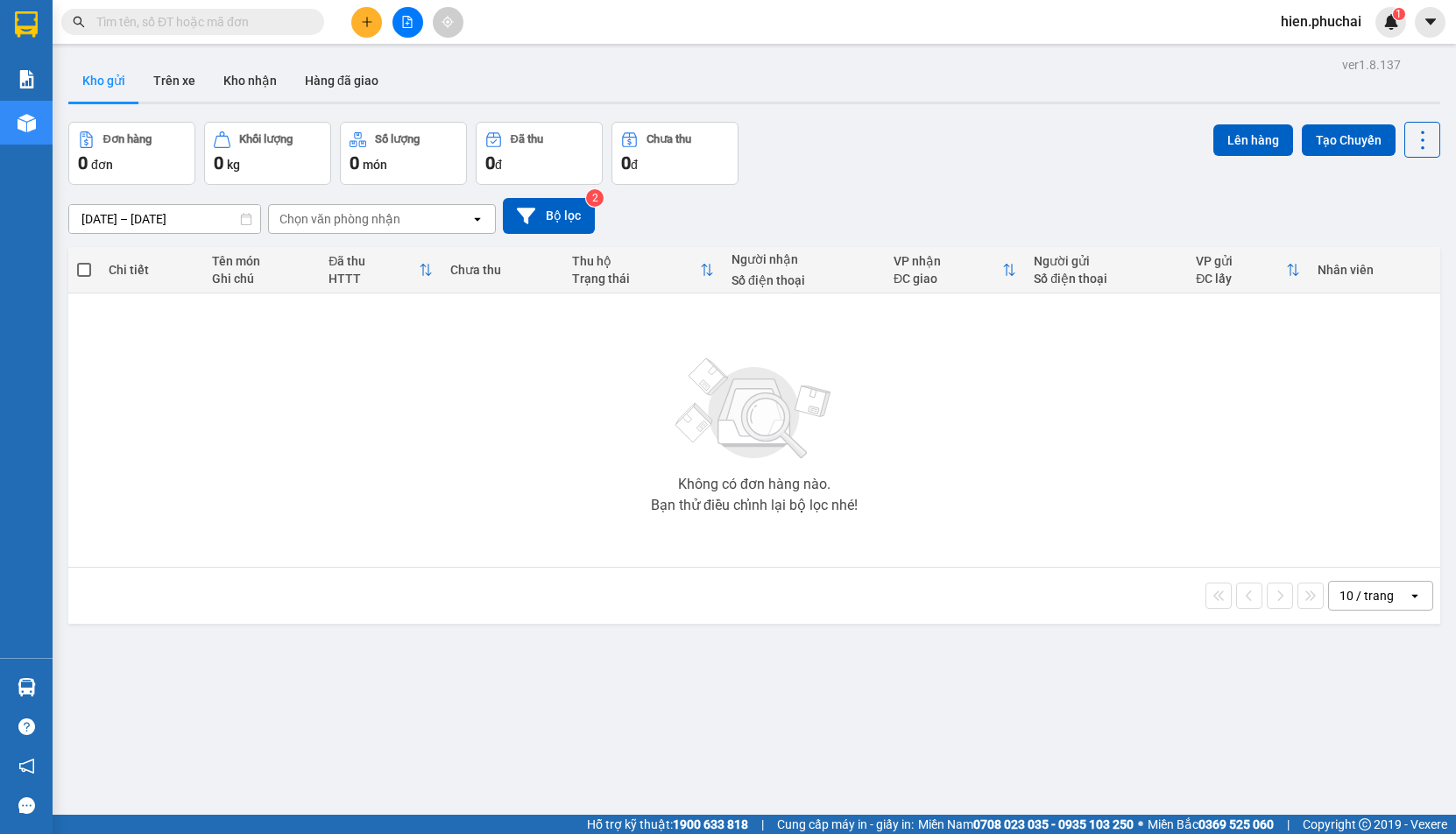
click at [1303, 23] on span "hien.phuchai" at bounding box center [1321, 22] width 109 height 22
click at [1306, 55] on span "Đăng xuất" at bounding box center [1331, 54] width 74 height 19
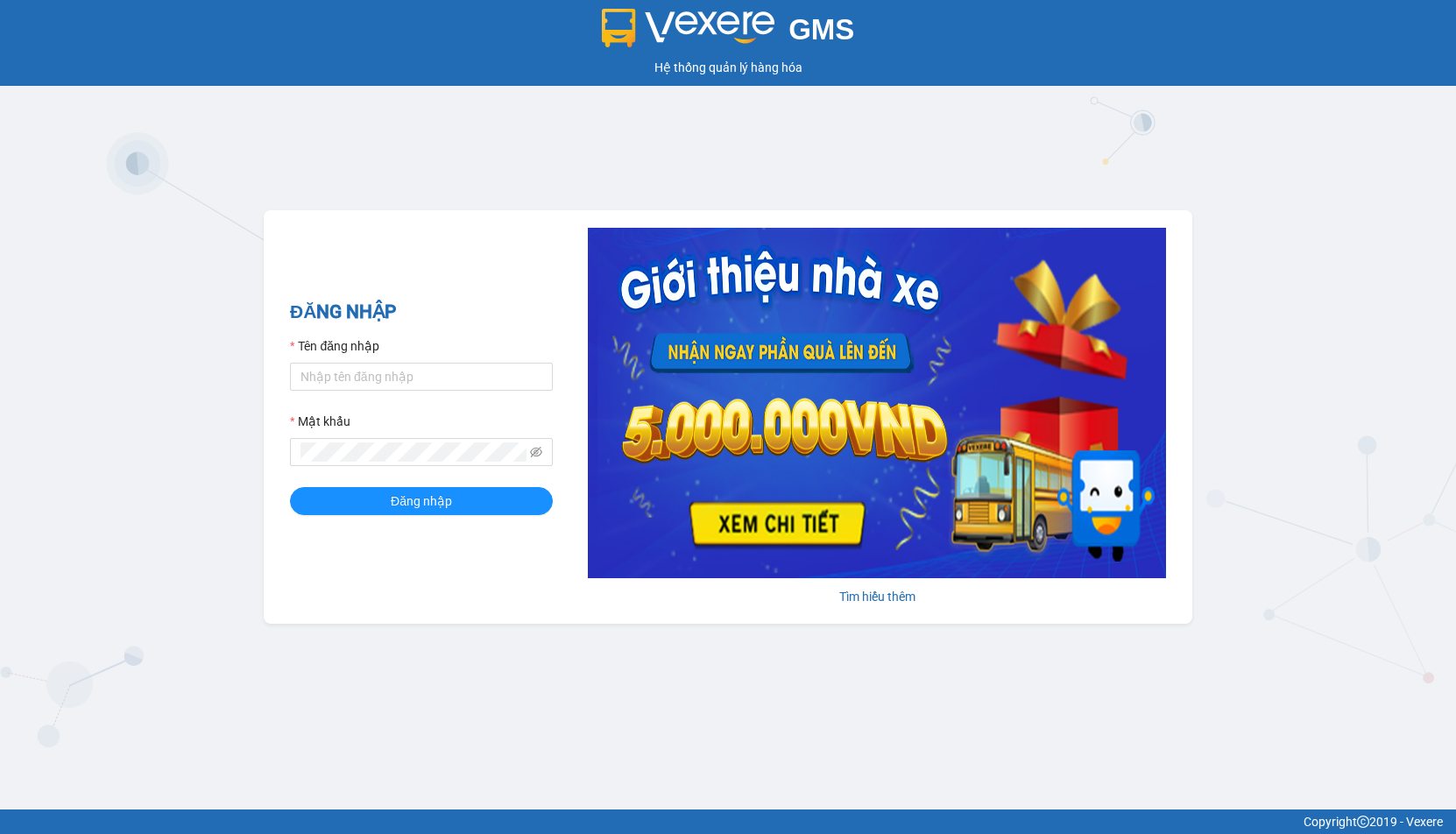
drag, startPoint x: 260, startPoint y: 62, endPoint x: 260, endPoint y: 5, distance: 57.0
click at [260, 53] on div "GMS Hệ thống quản lý hàng hóa" at bounding box center [728, 42] width 1456 height 86
